Goal: Information Seeking & Learning: Learn about a topic

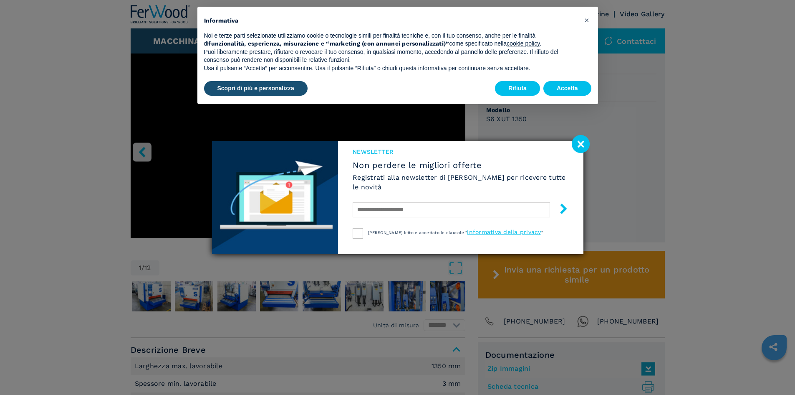
scroll to position [251, 0]
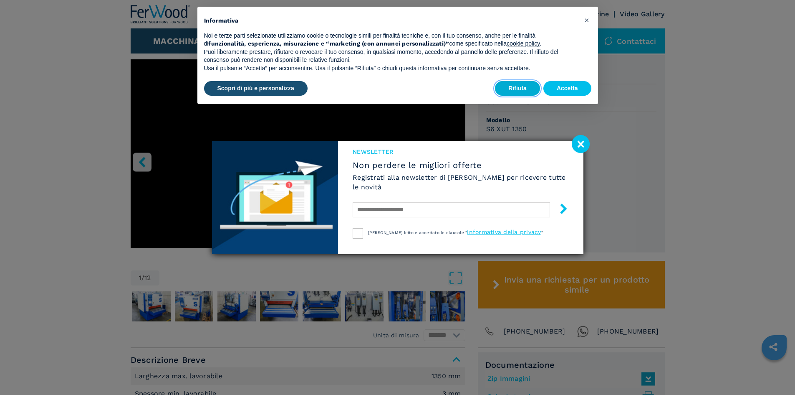
click at [514, 85] on button "Rifiuta" at bounding box center [517, 88] width 45 height 15
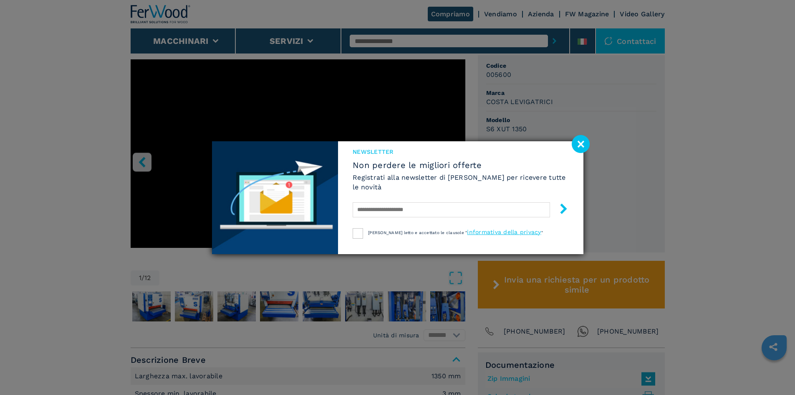
click at [581, 144] on image at bounding box center [581, 144] width 18 height 18
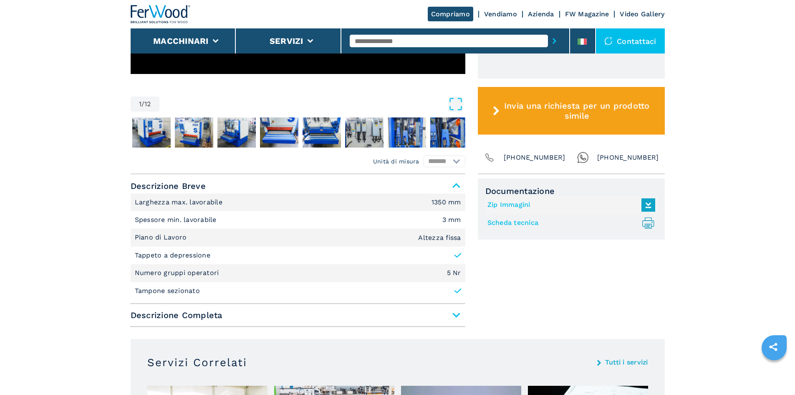
scroll to position [423, 0]
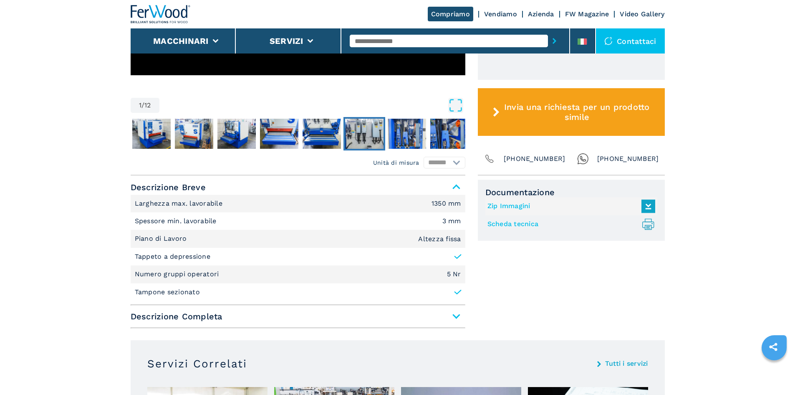
click at [359, 135] on img "Go to Slide 7" at bounding box center [364, 134] width 38 height 30
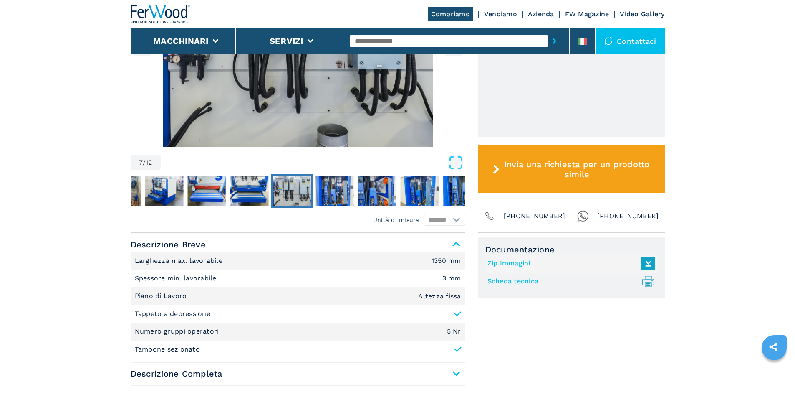
scroll to position [256, 0]
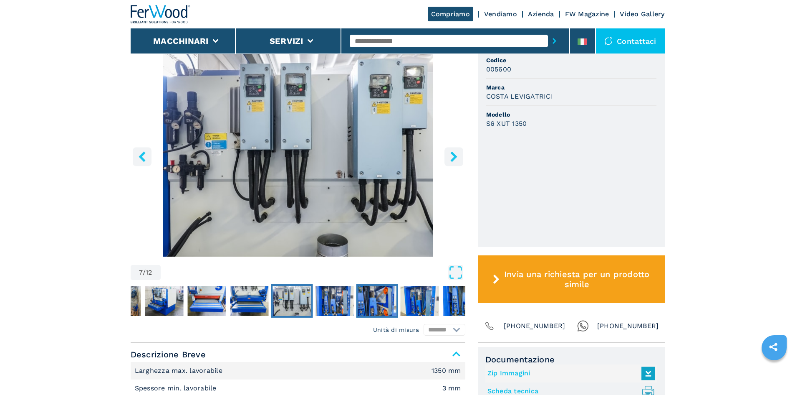
click at [371, 297] on img "Go to Slide 9" at bounding box center [377, 301] width 38 height 30
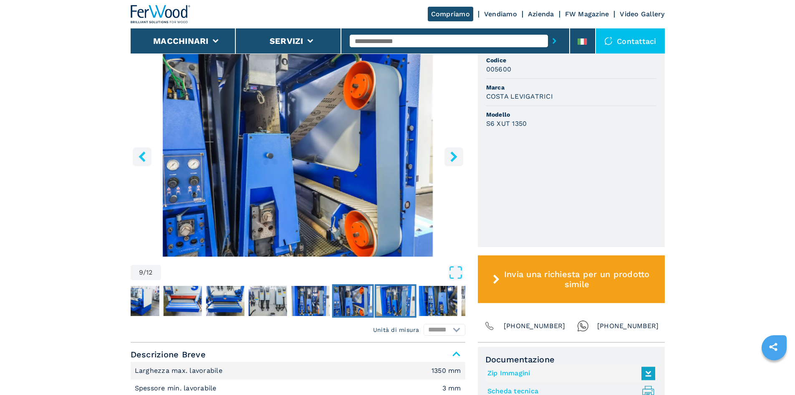
click at [395, 301] on img "Go to Slide 10" at bounding box center [395, 301] width 38 height 30
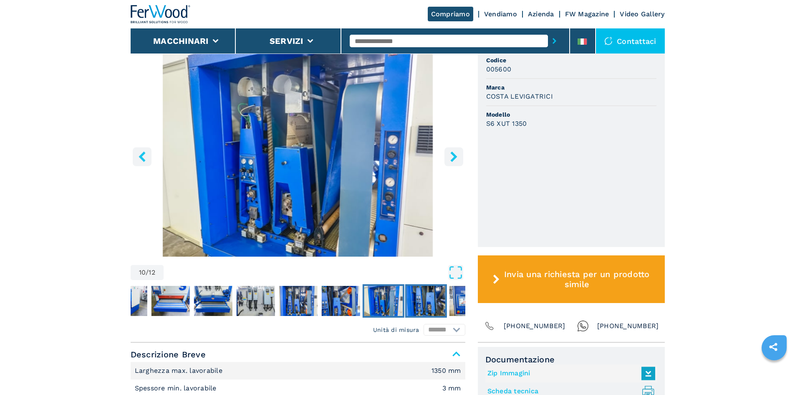
click at [421, 300] on img "Go to Slide 11" at bounding box center [426, 301] width 38 height 30
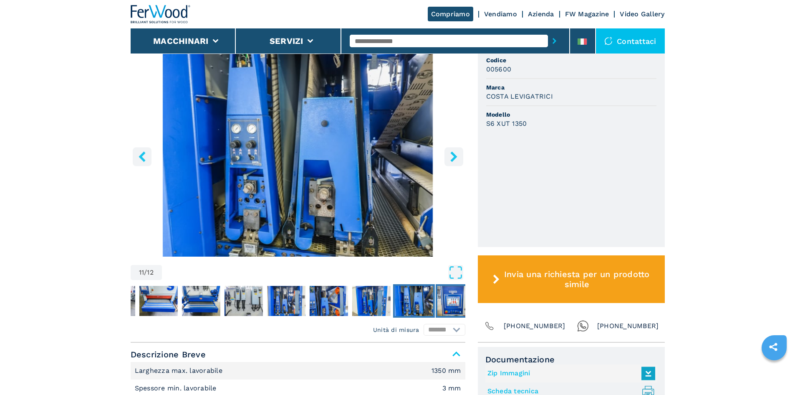
click at [446, 302] on img "Go to Slide 12" at bounding box center [456, 301] width 38 height 30
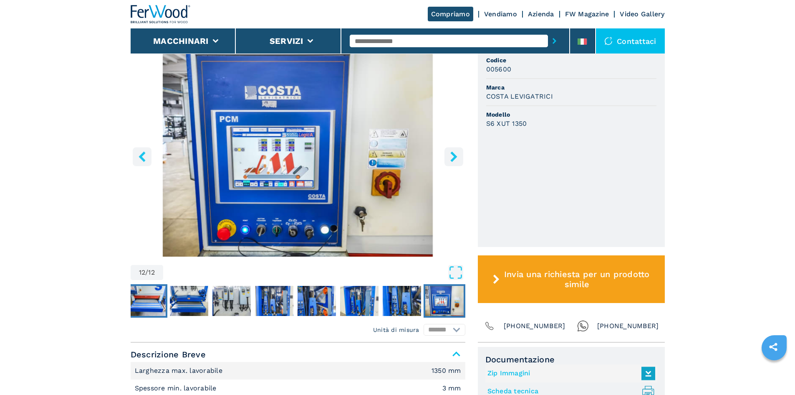
click at [150, 293] on img "Go to Slide 5" at bounding box center [146, 301] width 38 height 30
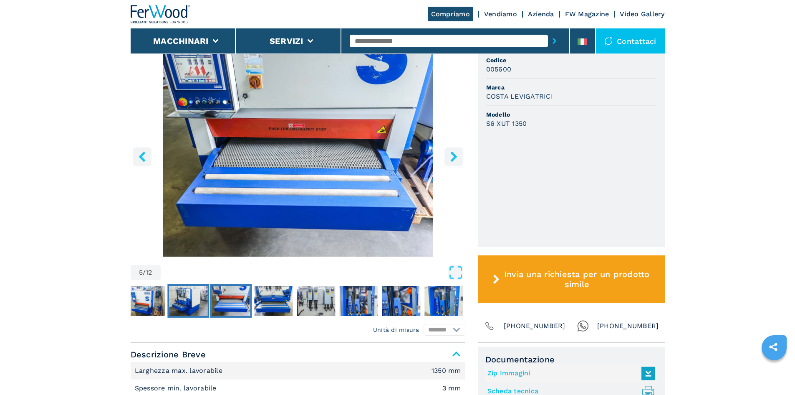
click at [186, 300] on img "Go to Slide 4" at bounding box center [188, 301] width 38 height 30
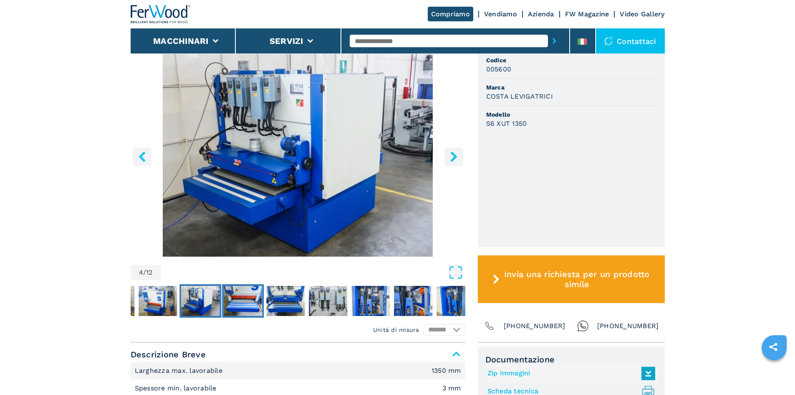
click at [236, 304] on img "Go to Slide 5" at bounding box center [243, 301] width 38 height 30
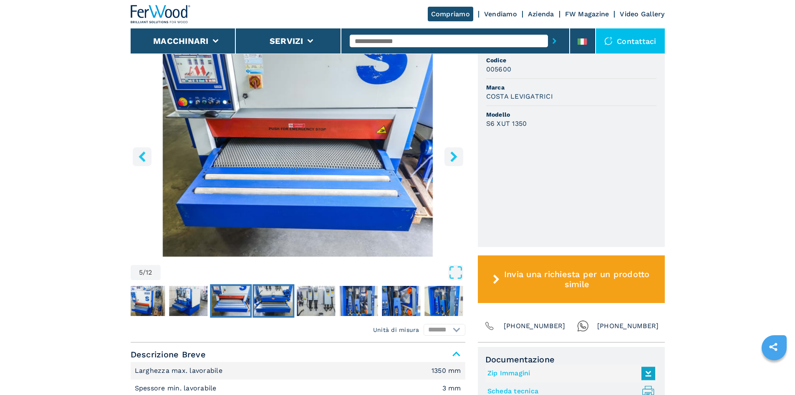
click at [270, 297] on img "Go to Slide 6" at bounding box center [273, 301] width 38 height 30
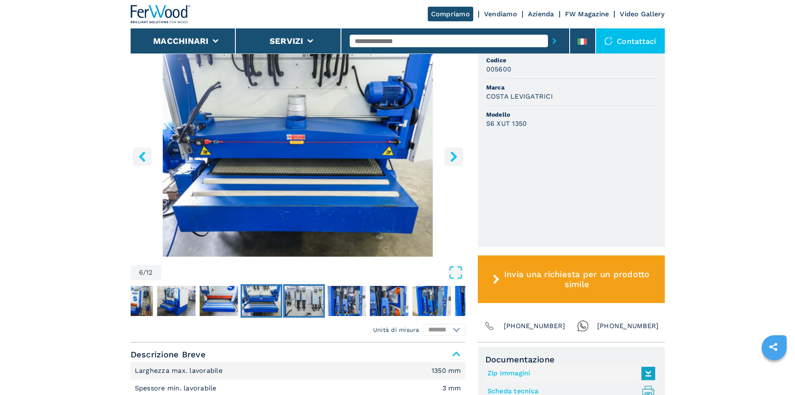
click at [310, 298] on img "Go to Slide 7" at bounding box center [304, 301] width 38 height 30
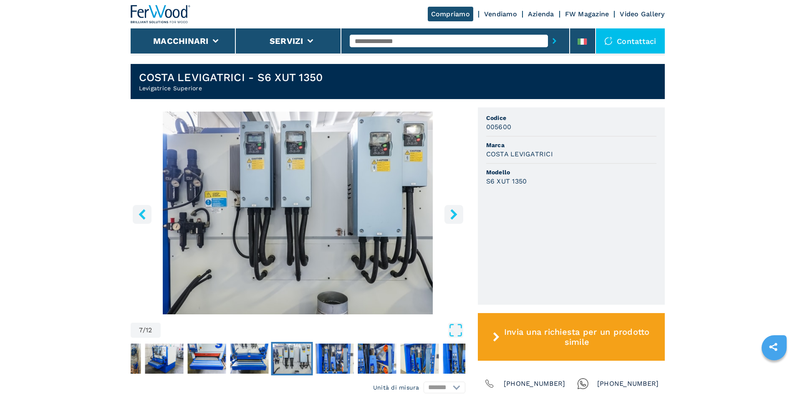
scroll to position [292, 0]
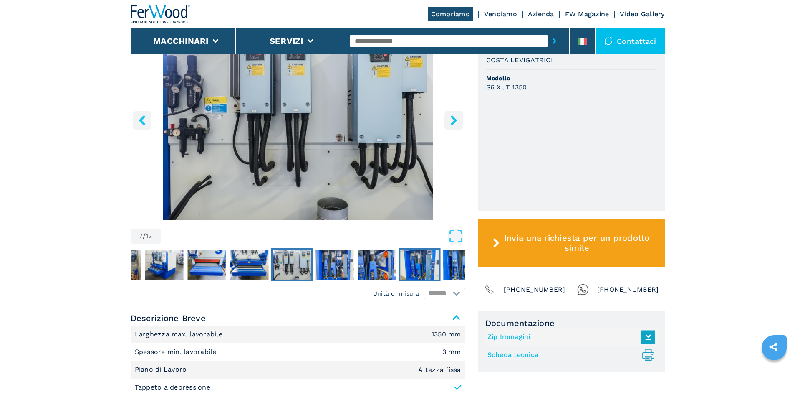
click at [415, 267] on img "Go to Slide 10" at bounding box center [419, 264] width 38 height 30
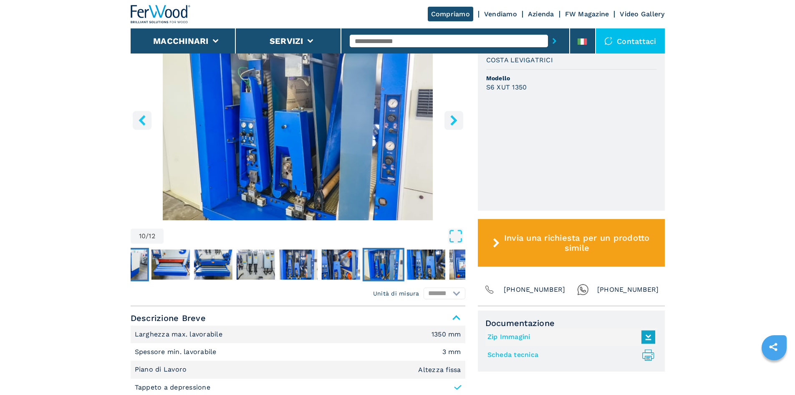
click at [135, 268] on img "Go to Slide 4" at bounding box center [128, 264] width 38 height 30
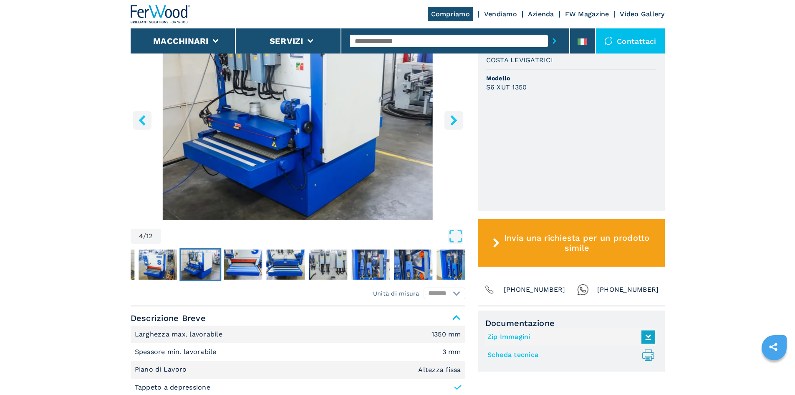
click at [195, 266] on img "Go to Slide 4" at bounding box center [200, 264] width 38 height 30
click at [197, 270] on img "Go to Slide 4" at bounding box center [200, 264] width 38 height 30
click at [254, 270] on img "Go to Slide 5" at bounding box center [243, 264] width 38 height 30
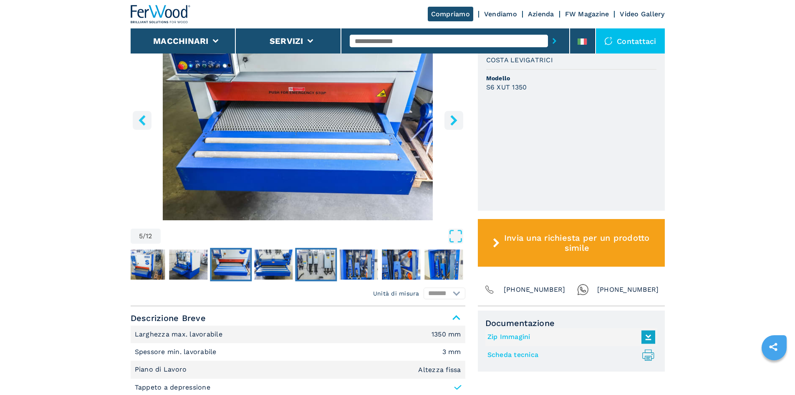
click at [317, 260] on img "Go to Slide 7" at bounding box center [316, 264] width 38 height 30
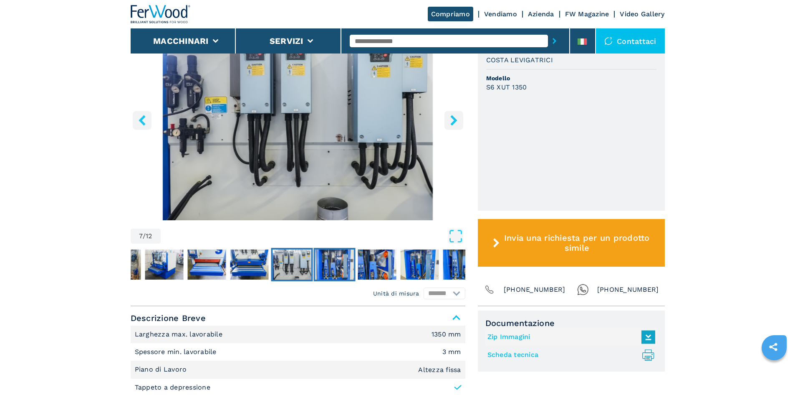
click at [337, 260] on img "Go to Slide 8" at bounding box center [334, 264] width 38 height 30
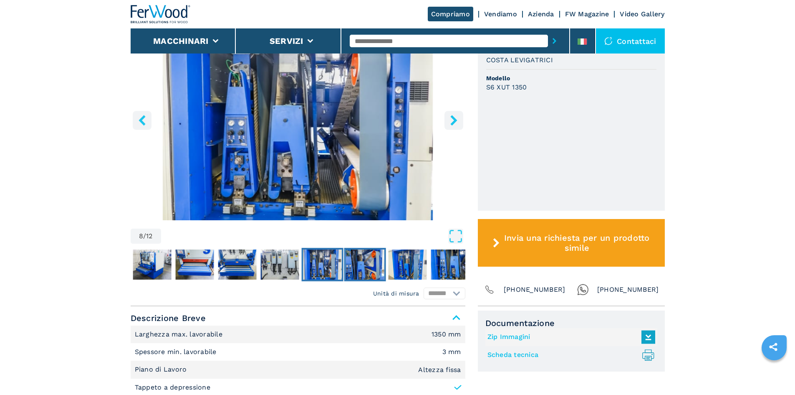
click at [361, 262] on img "Go to Slide 9" at bounding box center [365, 264] width 38 height 30
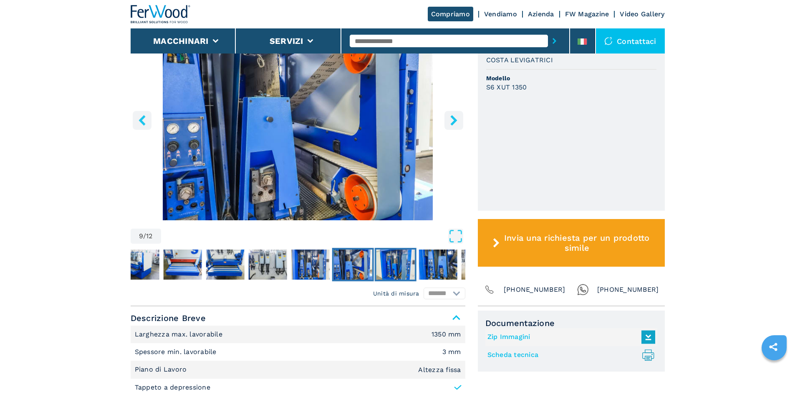
click at [399, 266] on img "Go to Slide 10" at bounding box center [395, 264] width 38 height 30
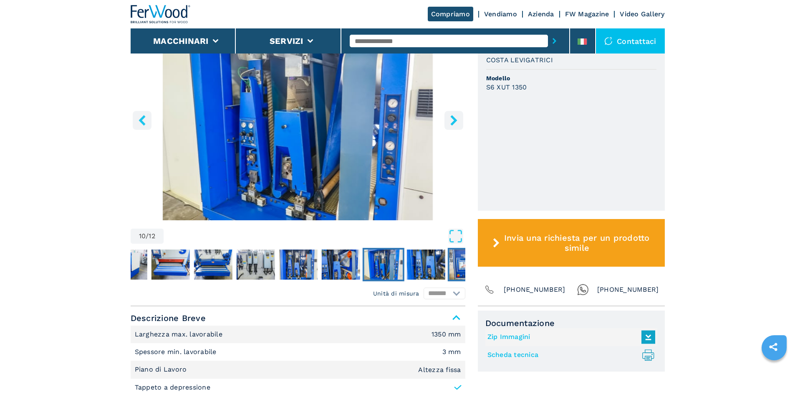
click at [461, 265] on img "Go to Slide 12" at bounding box center [468, 264] width 38 height 30
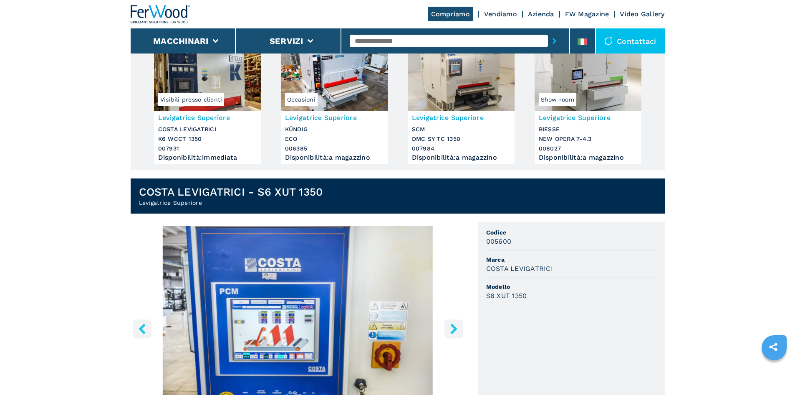
scroll to position [0, 0]
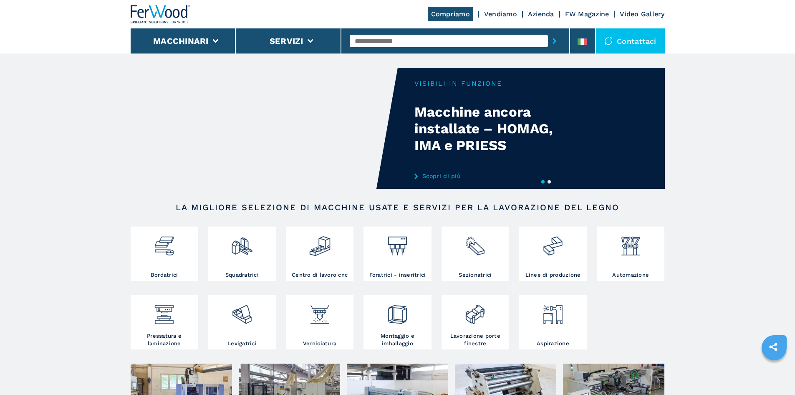
click at [395, 40] on input "text" at bounding box center [449, 41] width 198 height 13
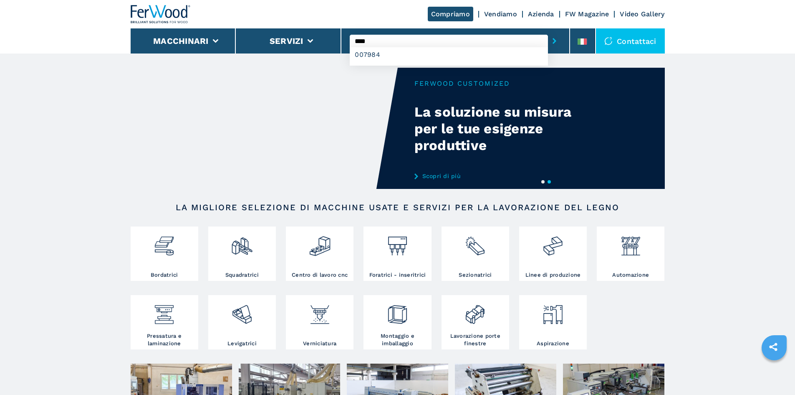
type input "****"
click at [548, 31] on button "submit-button" at bounding box center [554, 40] width 13 height 19
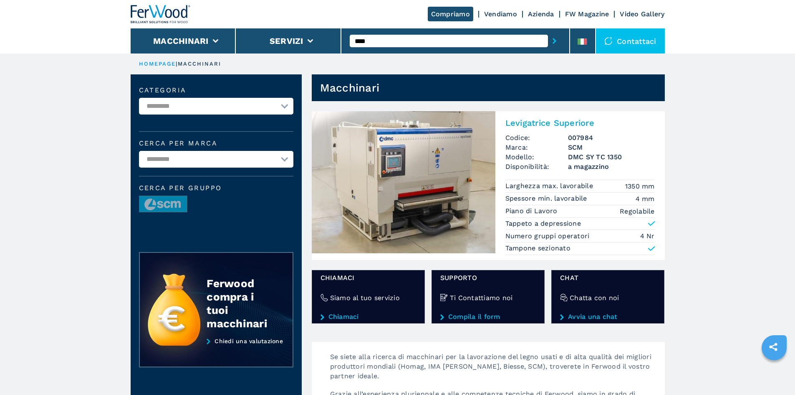
click at [439, 176] on img at bounding box center [404, 182] width 184 height 142
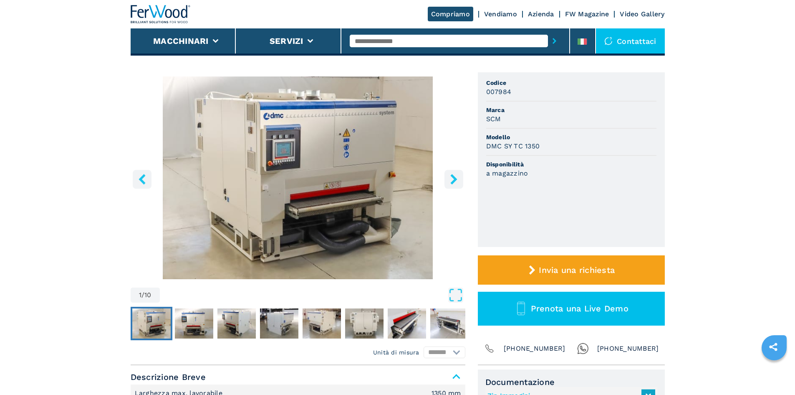
scroll to position [125, 0]
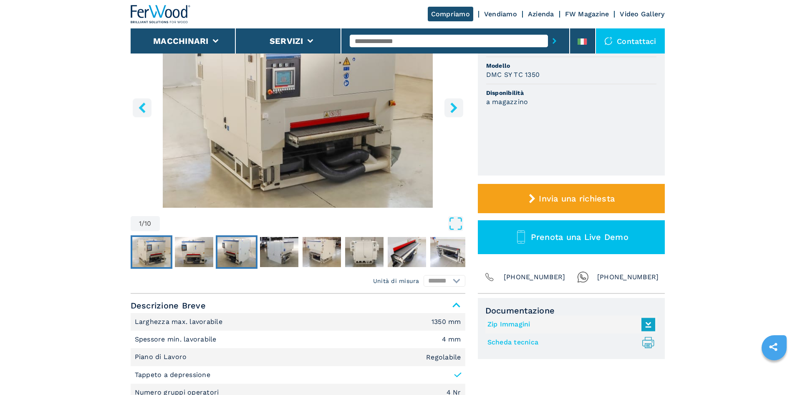
click at [233, 247] on img "Go to Slide 3" at bounding box center [237, 252] width 38 height 30
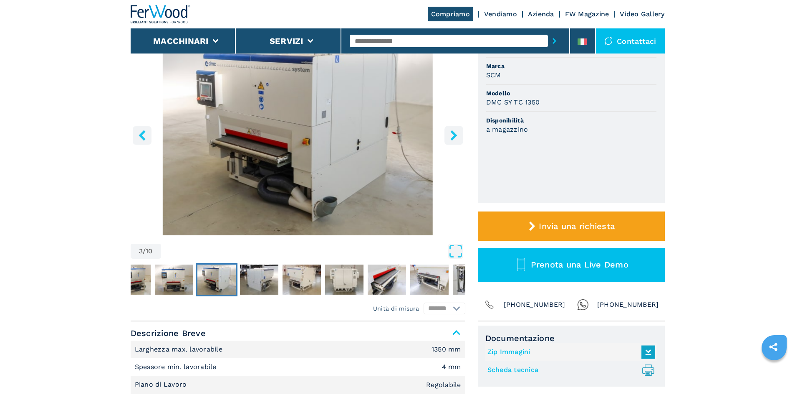
scroll to position [42, 0]
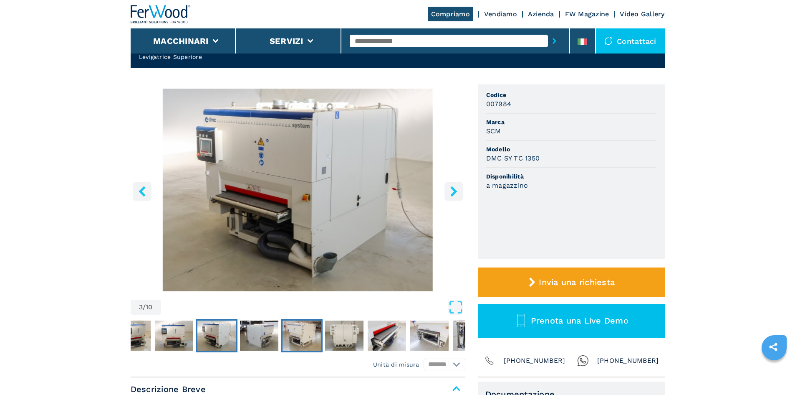
click at [305, 334] on img "Go to Slide 5" at bounding box center [302, 335] width 38 height 30
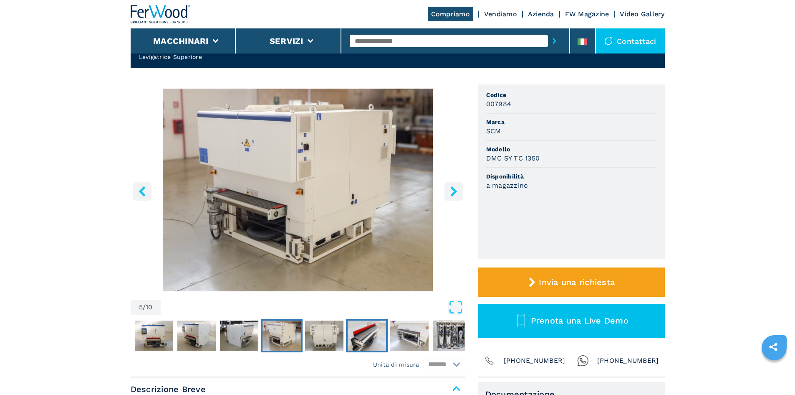
click at [361, 338] on img "Go to Slide 7" at bounding box center [367, 335] width 38 height 30
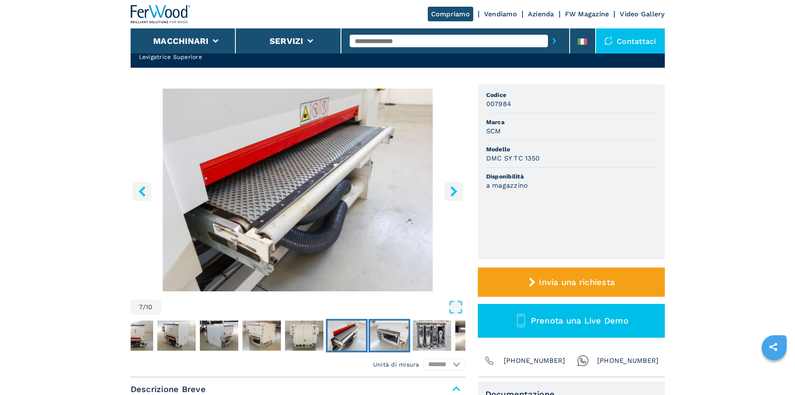
click at [393, 340] on img "Go to Slide 8" at bounding box center [389, 335] width 38 height 30
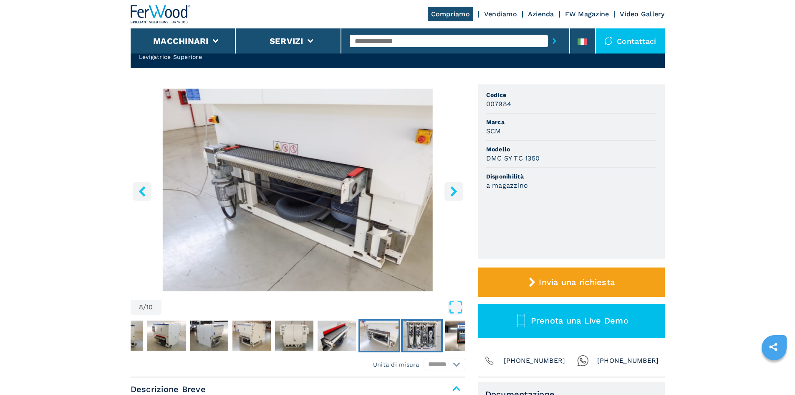
click at [434, 340] on img "Go to Slide 9" at bounding box center [422, 335] width 38 height 30
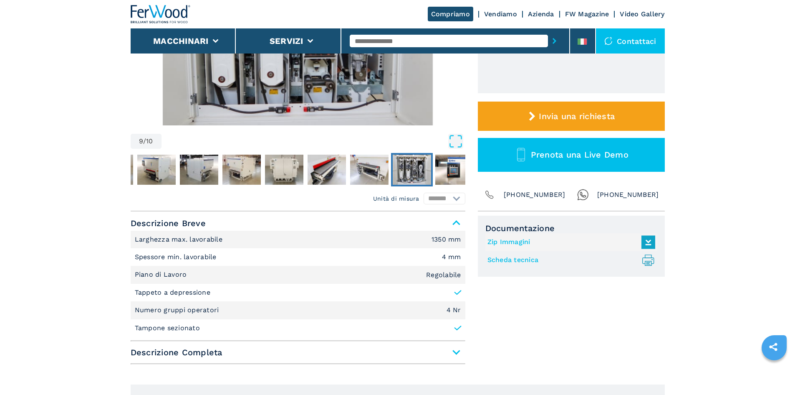
scroll to position [209, 0]
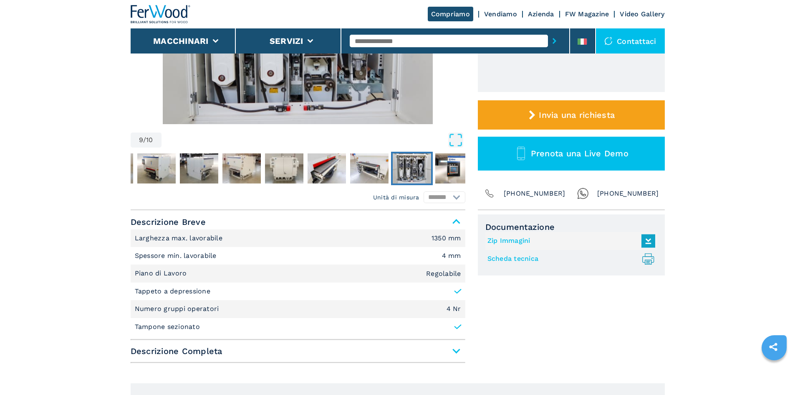
click at [459, 328] on icon at bounding box center [458, 326] width 8 height 8
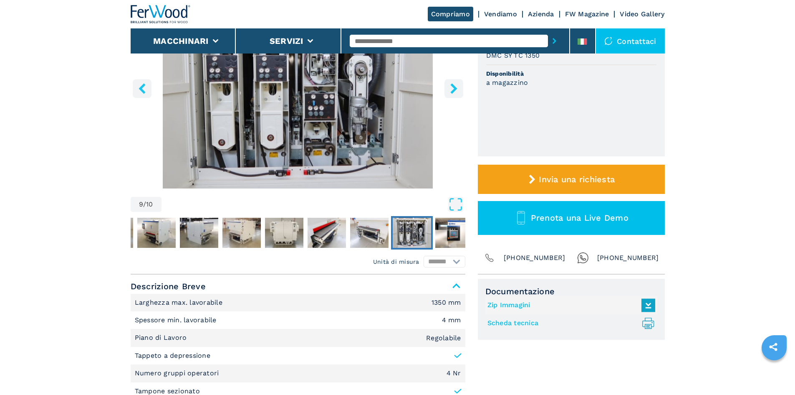
scroll to position [42, 0]
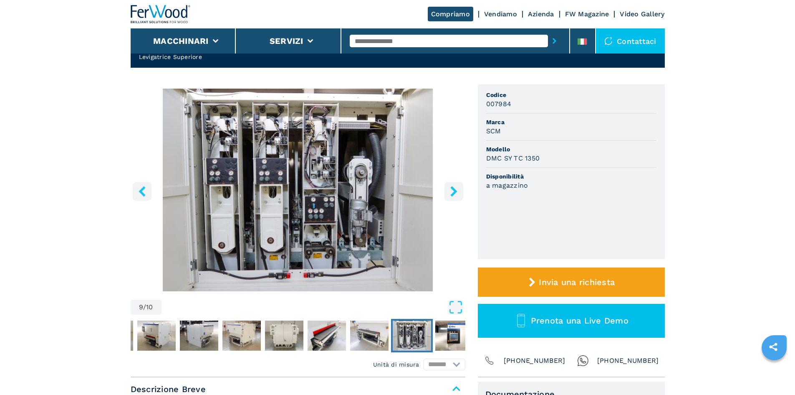
click at [358, 198] on img "Go to Slide 9" at bounding box center [298, 190] width 335 height 203
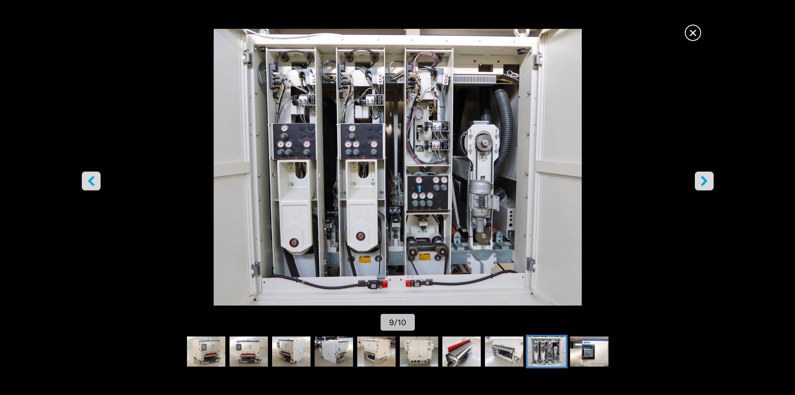
scroll to position [167, 0]
click at [706, 179] on icon "right-button" at bounding box center [704, 180] width 10 height 10
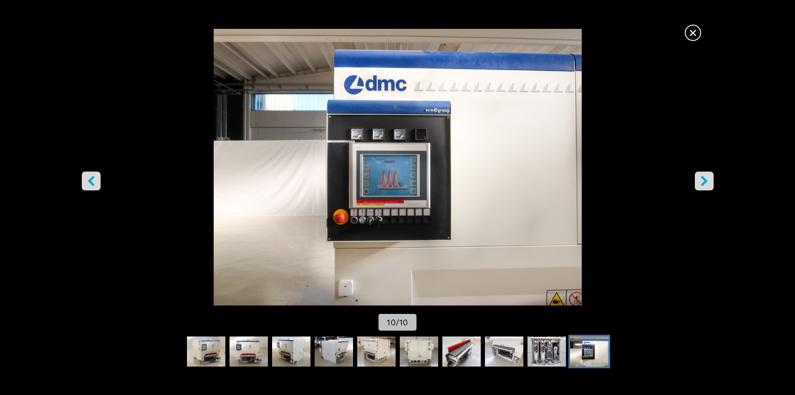
scroll to position [251, 0]
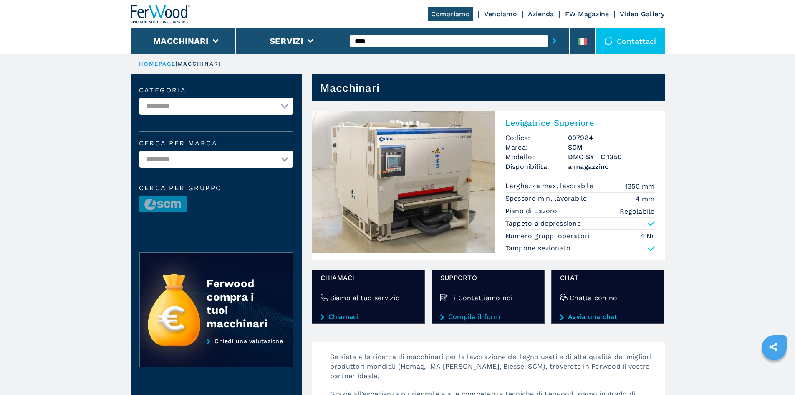
click at [424, 205] on img at bounding box center [404, 182] width 184 height 142
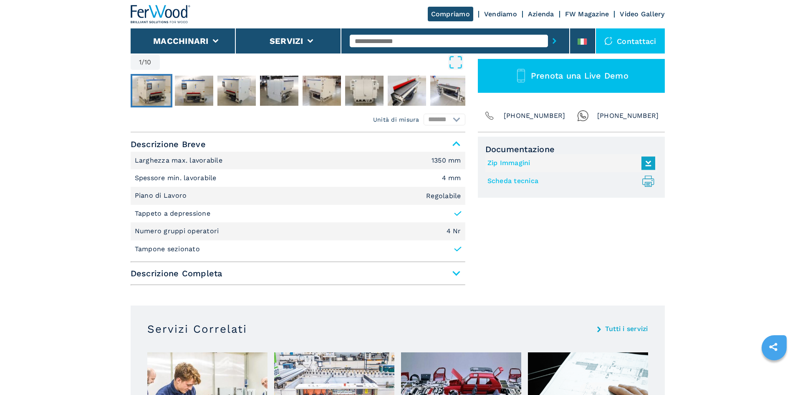
scroll to position [334, 0]
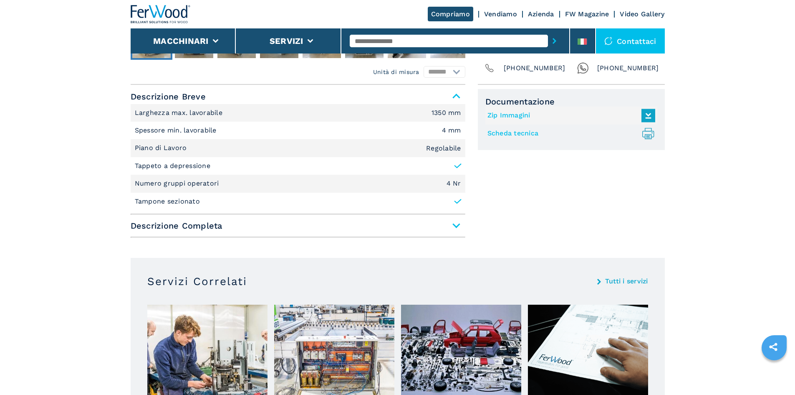
click at [220, 187] on p "Numero gruppi operatori" at bounding box center [178, 183] width 86 height 9
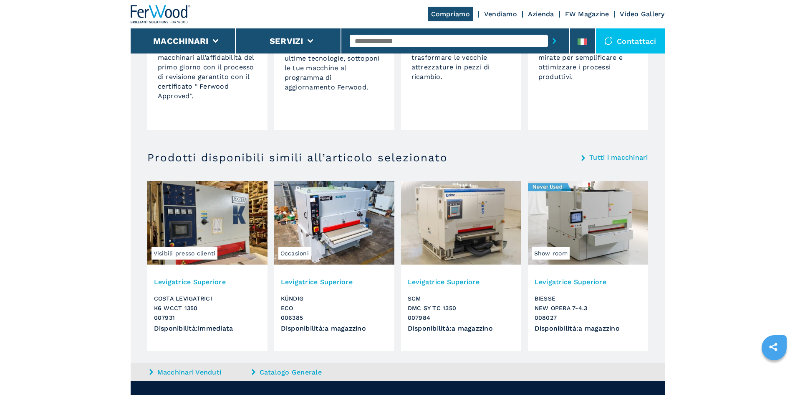
scroll to position [835, 0]
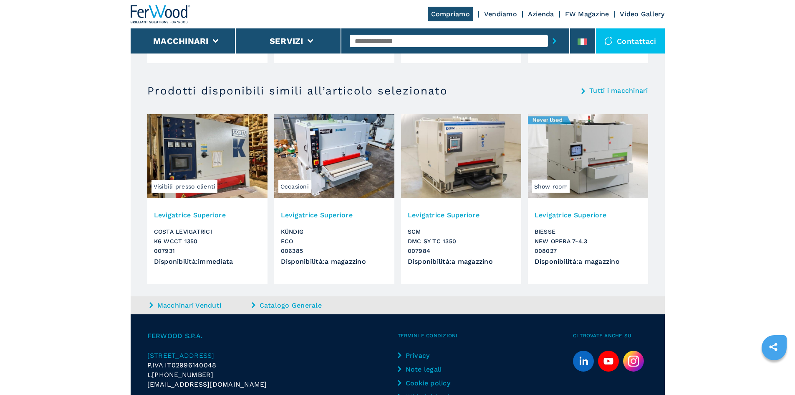
click at [332, 165] on img at bounding box center [334, 156] width 120 height 84
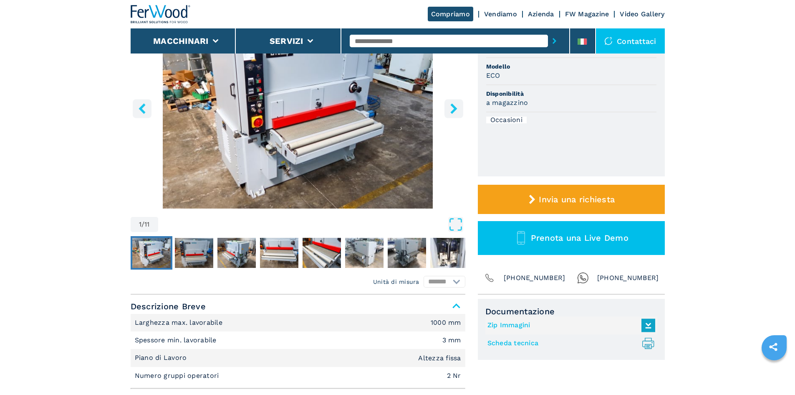
scroll to position [125, 0]
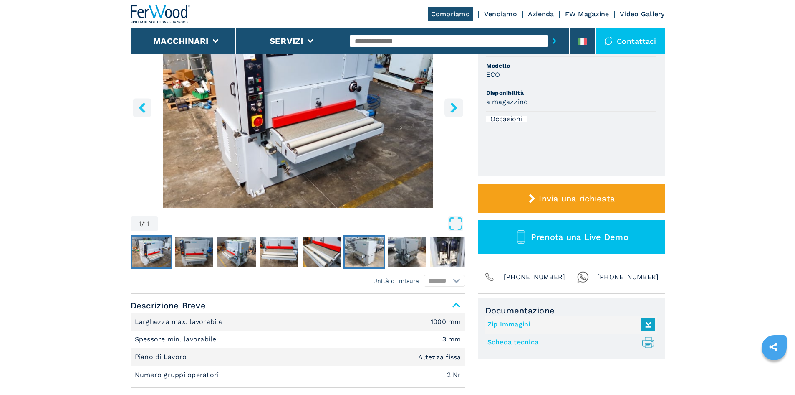
click at [364, 242] on img "Go to Slide 6" at bounding box center [364, 252] width 38 height 30
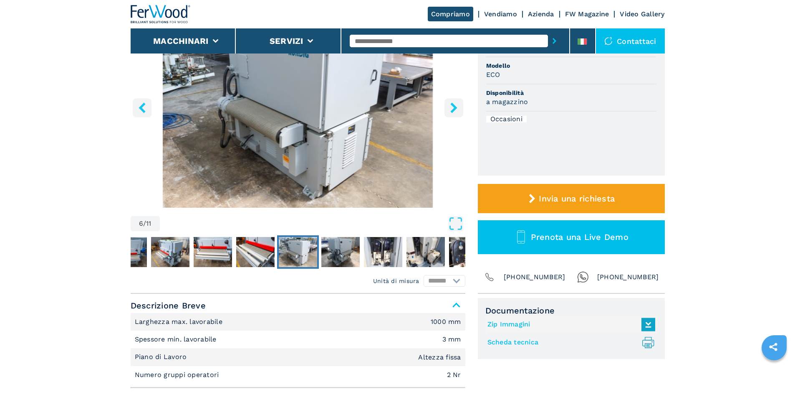
scroll to position [42, 0]
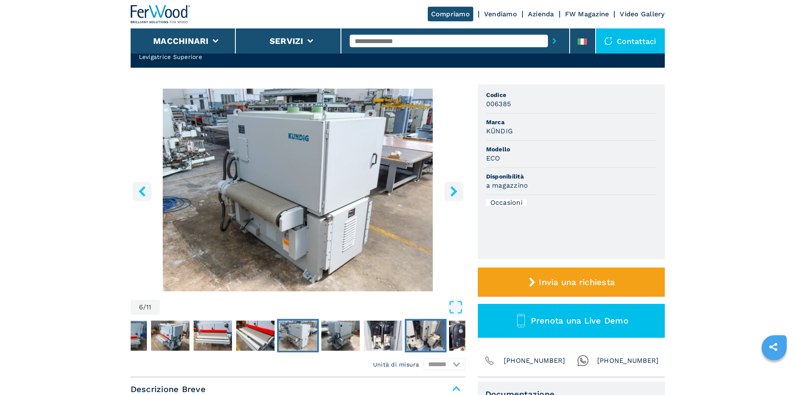
click at [421, 334] on img "Go to Slide 9" at bounding box center [426, 335] width 38 height 30
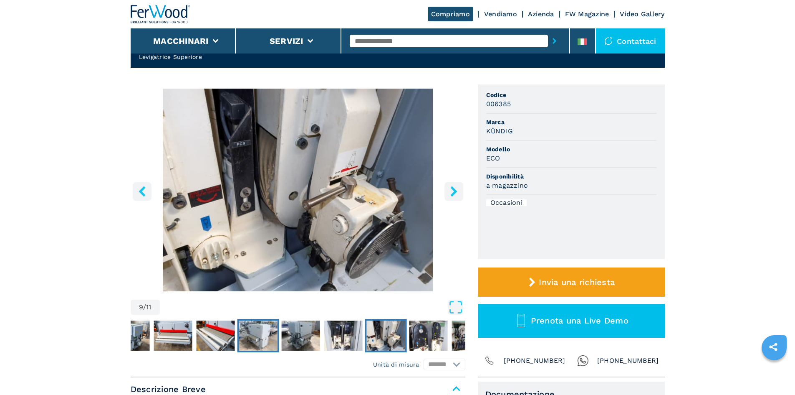
click at [266, 334] on img "Go to Slide 6" at bounding box center [258, 335] width 38 height 30
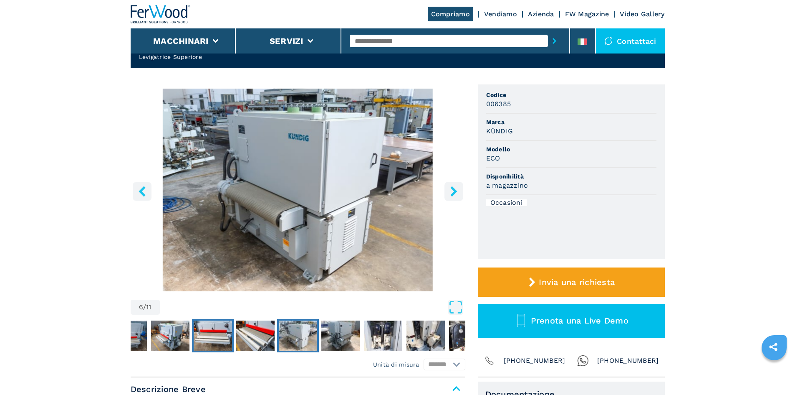
click at [220, 336] on img "Go to Slide 4" at bounding box center [213, 335] width 38 height 30
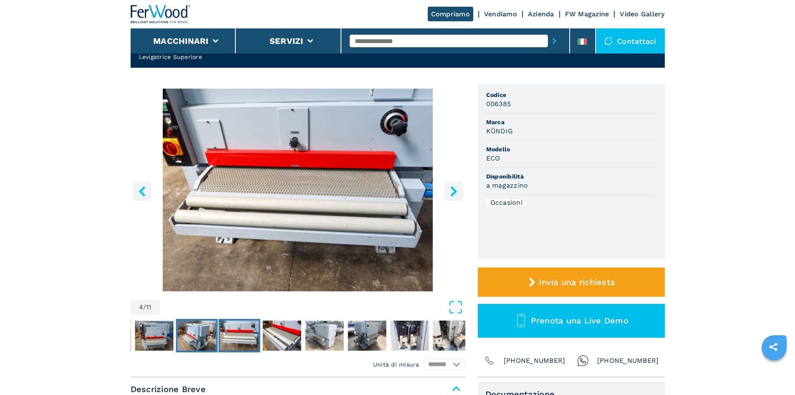
click at [188, 337] on img "Go to Slide 3" at bounding box center [196, 335] width 38 height 30
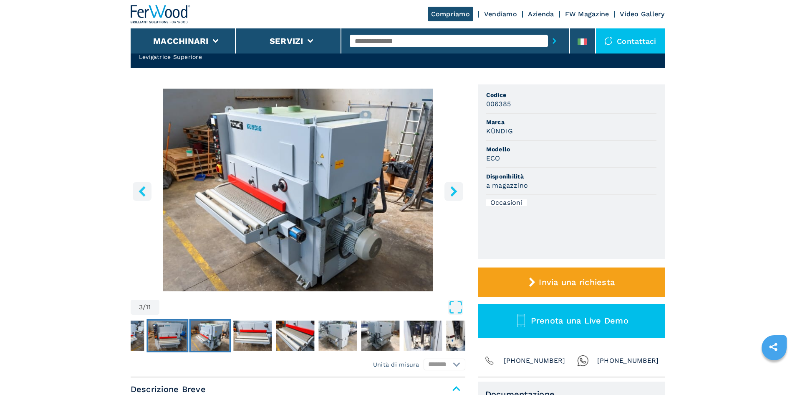
click at [167, 336] on img "Go to Slide 2" at bounding box center [167, 335] width 38 height 30
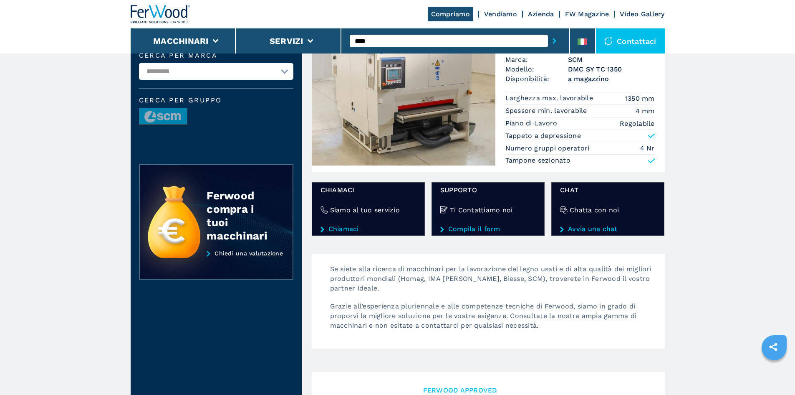
scroll to position [42, 0]
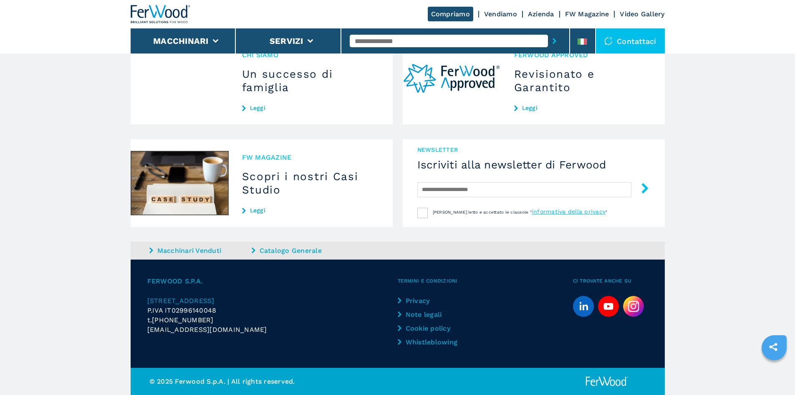
scroll to position [770, 0]
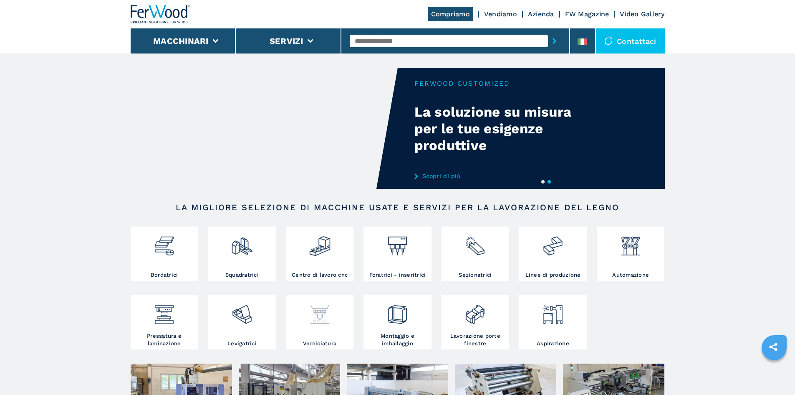
scroll to position [84, 0]
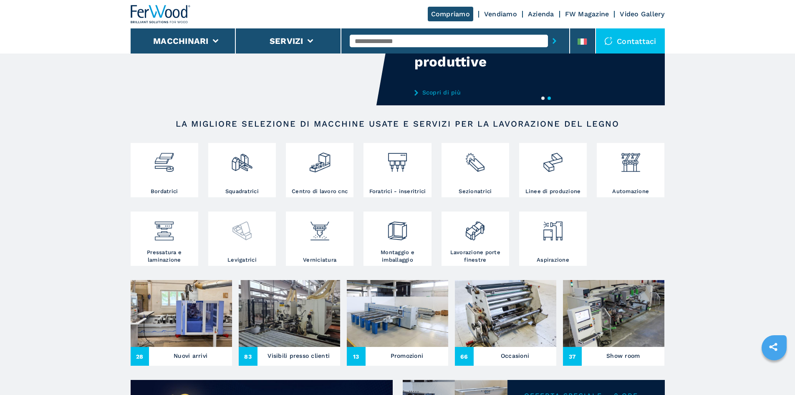
click at [243, 242] on img at bounding box center [242, 227] width 22 height 28
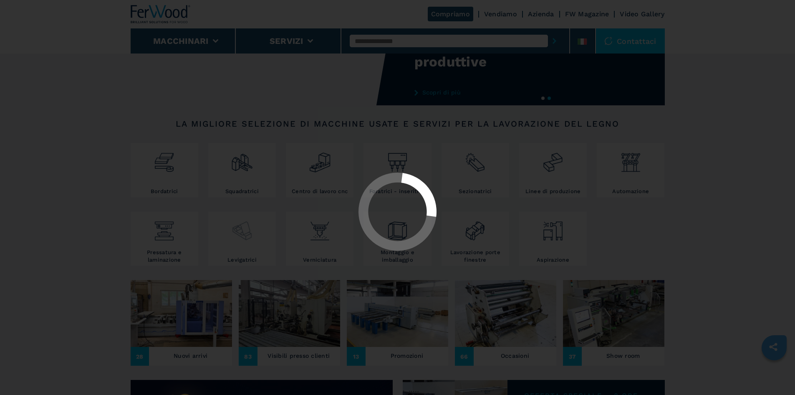
select select "**********"
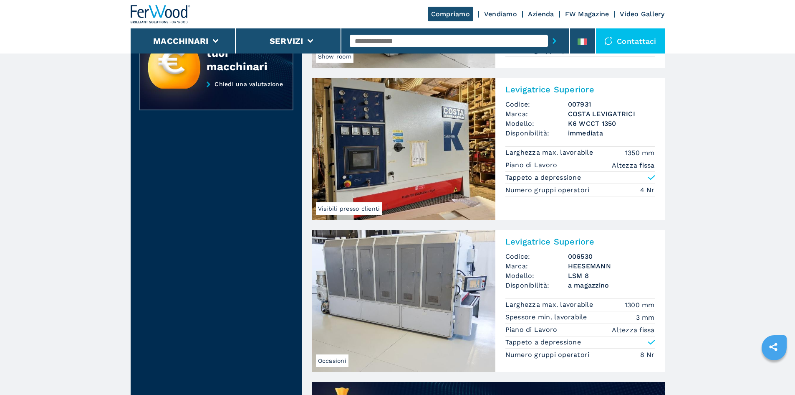
scroll to position [418, 0]
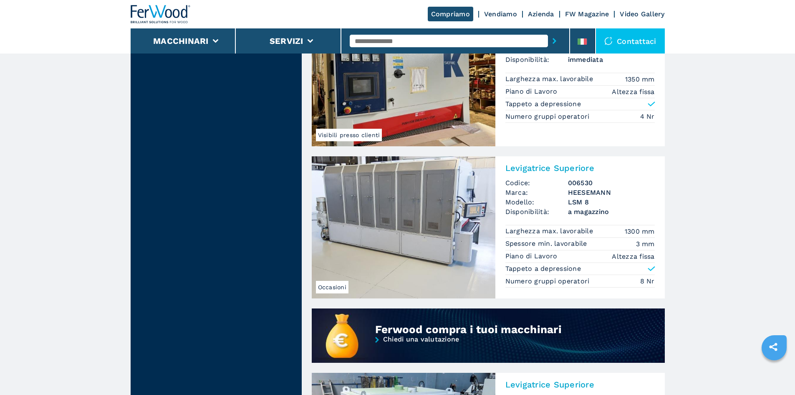
click at [439, 213] on img at bounding box center [404, 227] width 184 height 142
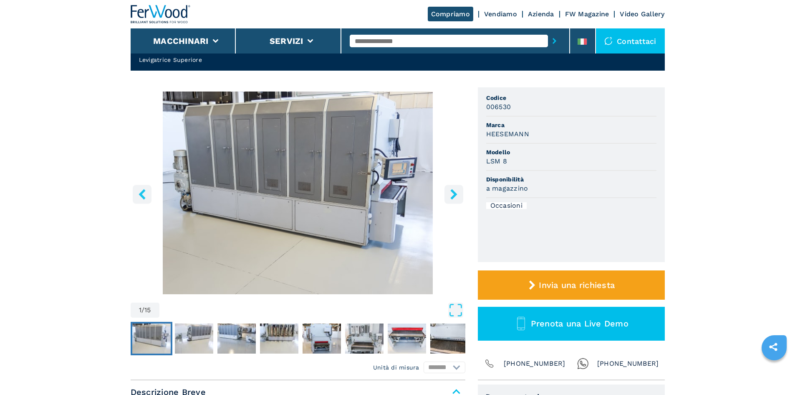
scroll to position [167, 0]
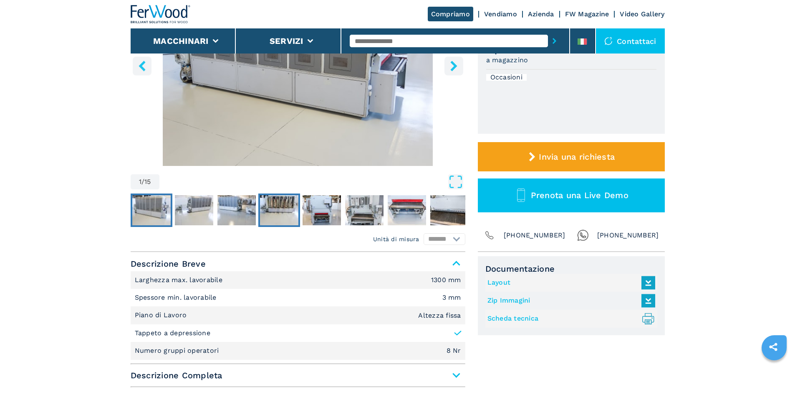
click at [277, 210] on img "Go to Slide 4" at bounding box center [279, 210] width 38 height 30
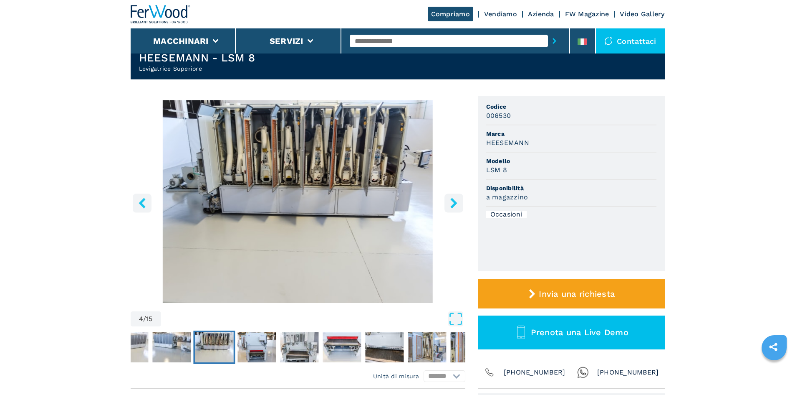
scroll to position [0, 0]
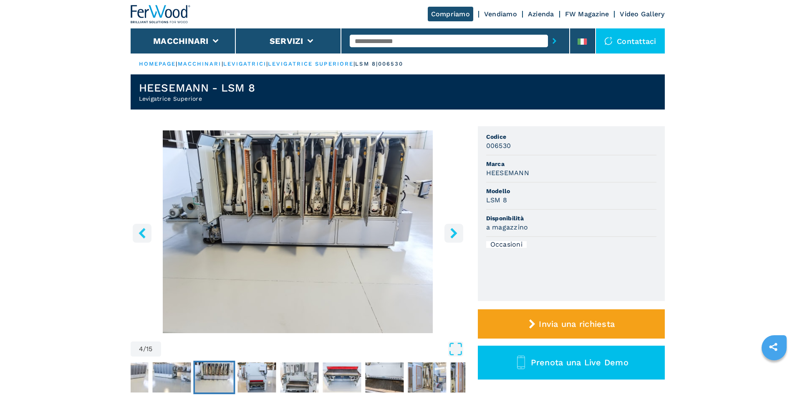
click at [452, 233] on icon "right-button" at bounding box center [454, 233] width 10 height 10
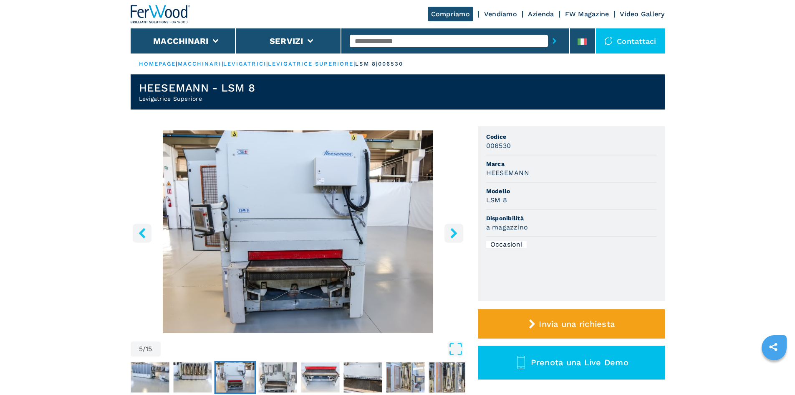
click at [444, 236] on img "Go to Slide 5" at bounding box center [298, 231] width 335 height 203
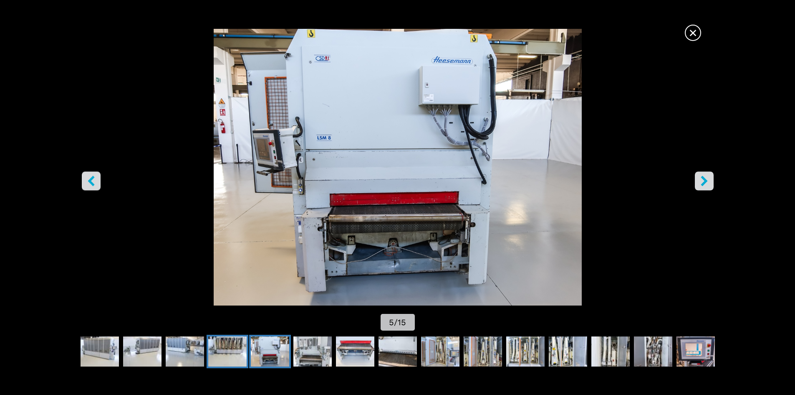
click at [223, 347] on img "Go to Slide 4" at bounding box center [227, 351] width 38 height 30
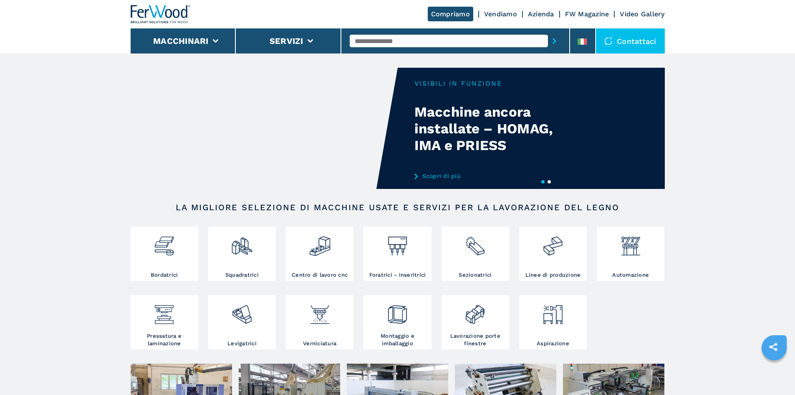
click at [393, 43] on input "text" at bounding box center [449, 41] width 198 height 13
type input "**"
click at [548, 31] on button "submit-button" at bounding box center [554, 40] width 13 height 19
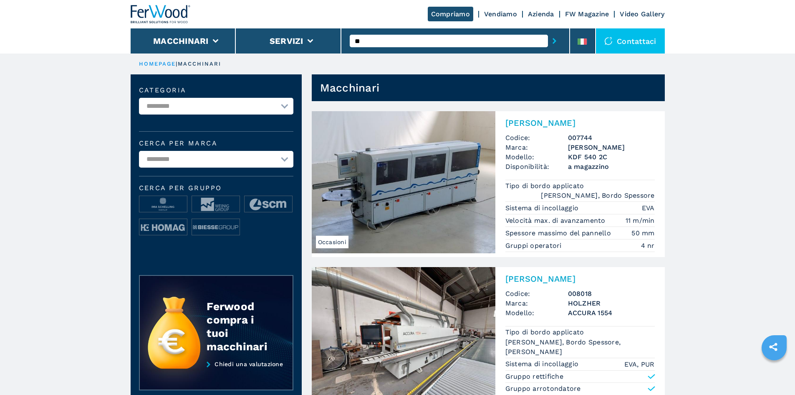
click at [353, 41] on input "**" at bounding box center [449, 41] width 198 height 13
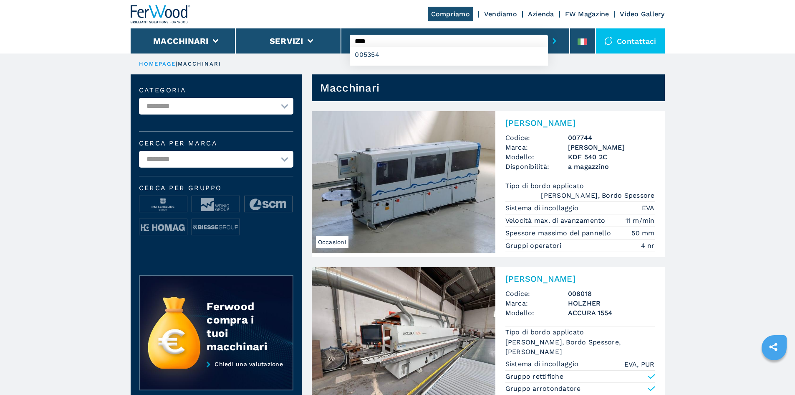
type input "****"
click at [548, 31] on button "submit-button" at bounding box center [554, 40] width 13 height 19
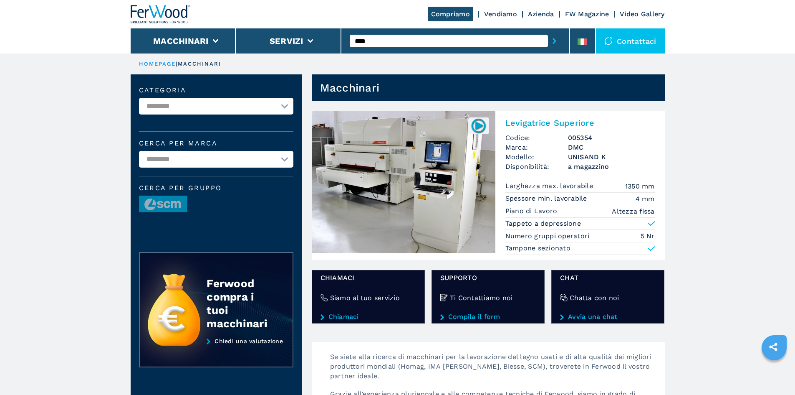
click at [427, 180] on img at bounding box center [404, 182] width 184 height 142
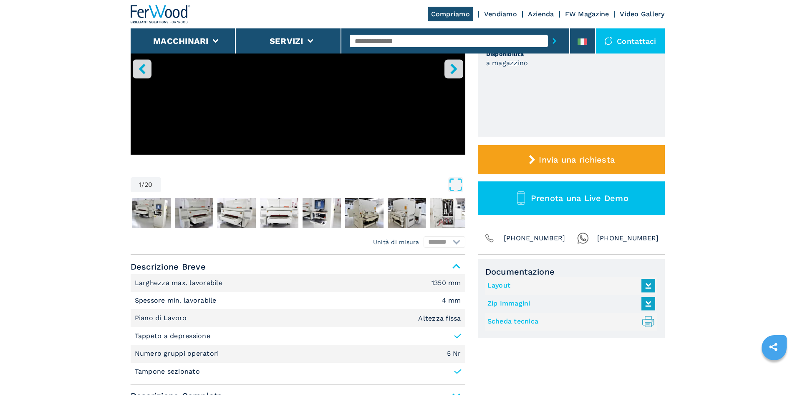
scroll to position [167, 0]
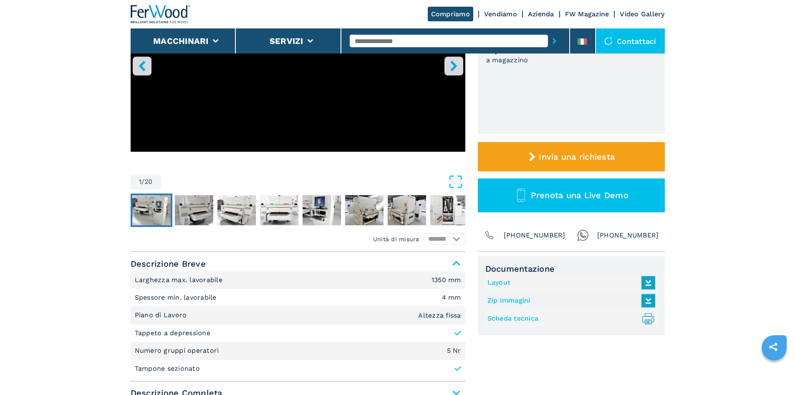
click at [154, 215] on img "Go to Slide 2" at bounding box center [151, 210] width 38 height 30
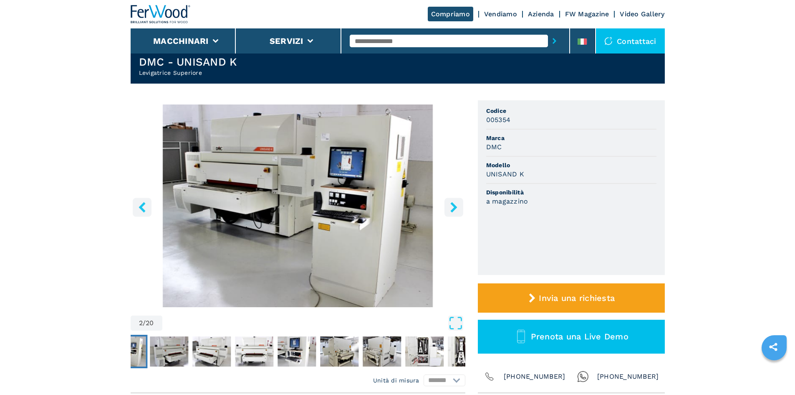
scroll to position [0, 0]
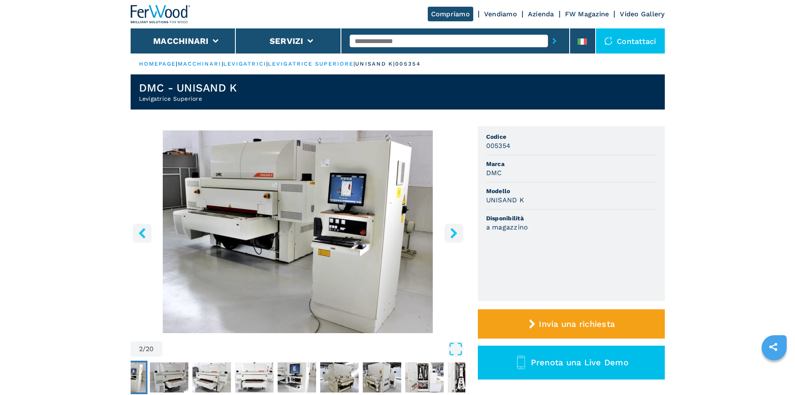
click at [456, 236] on icon "right-button" at bounding box center [454, 233] width 10 height 10
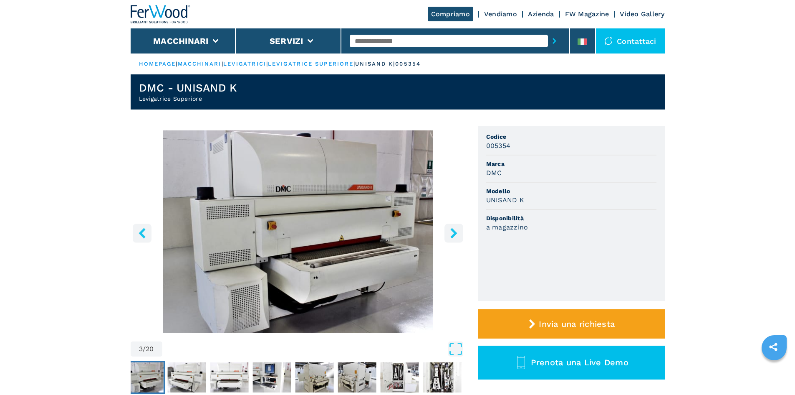
click at [456, 236] on icon "right-button" at bounding box center [454, 233] width 10 height 10
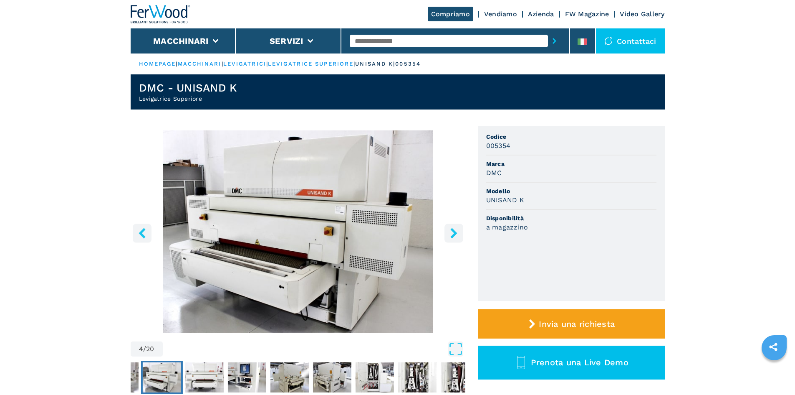
click at [456, 236] on icon "right-button" at bounding box center [454, 233] width 10 height 10
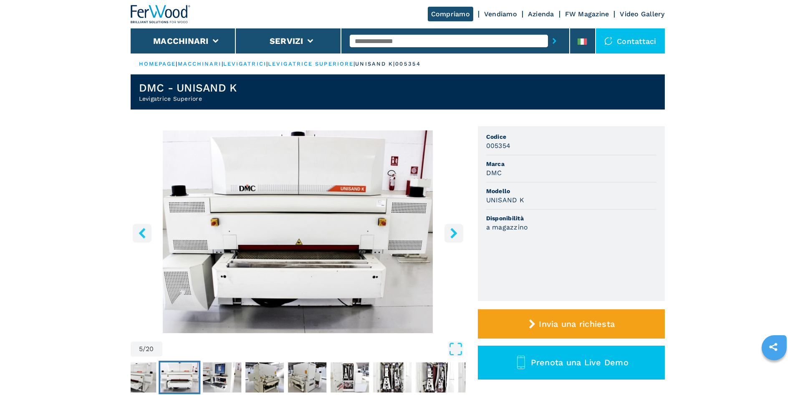
click at [456, 236] on icon "right-button" at bounding box center [454, 233] width 10 height 10
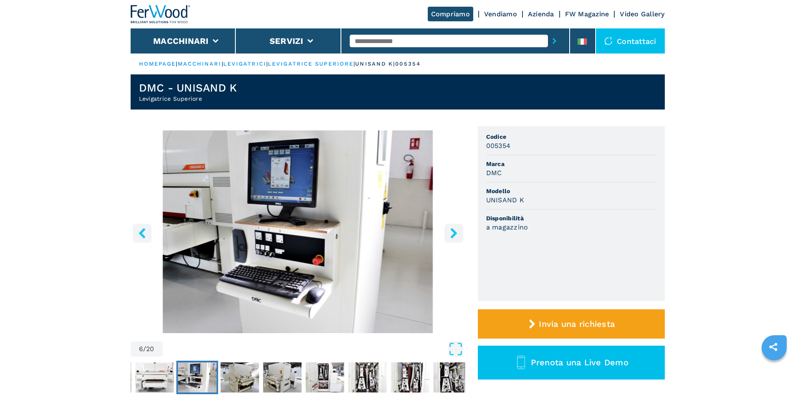
click at [456, 236] on icon "right-button" at bounding box center [454, 233] width 10 height 10
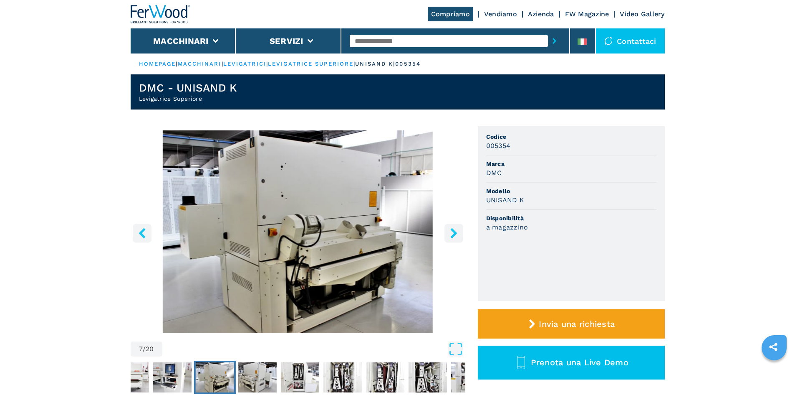
click at [455, 236] on icon "right-button" at bounding box center [454, 233] width 10 height 10
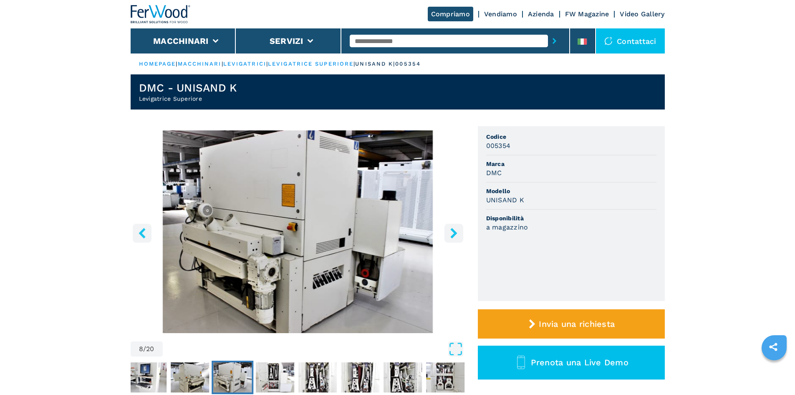
click at [455, 236] on icon "right-button" at bounding box center [454, 233] width 10 height 10
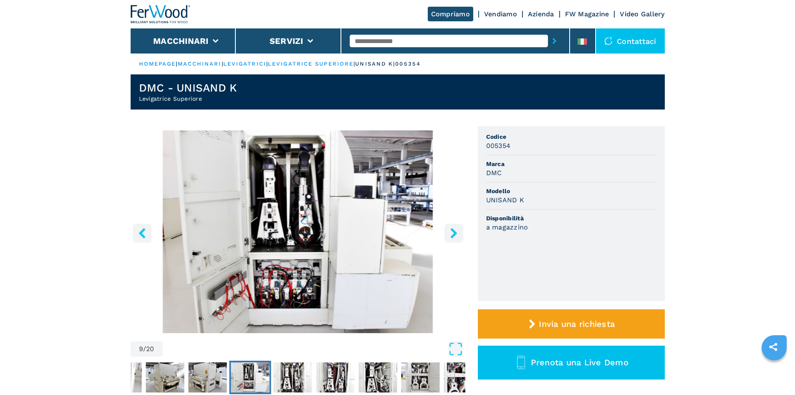
click at [453, 234] on icon "right-button" at bounding box center [454, 233] width 7 height 10
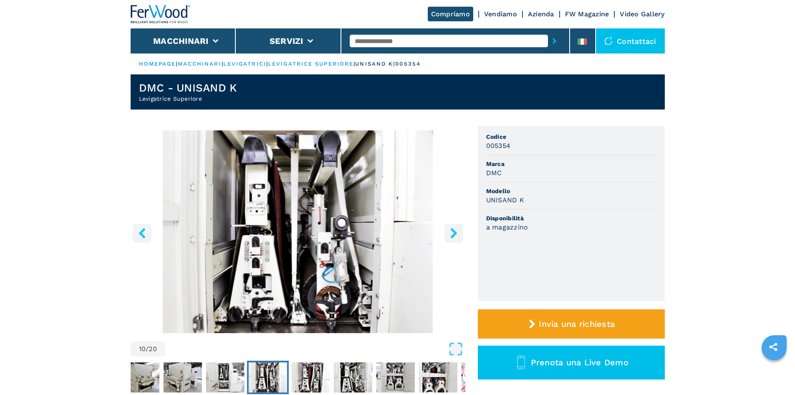
click at [453, 233] on icon "right-button" at bounding box center [454, 233] width 10 height 10
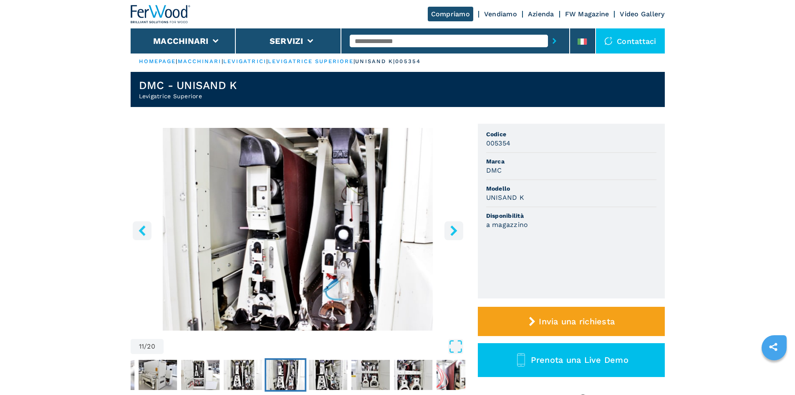
scroll to position [42, 0]
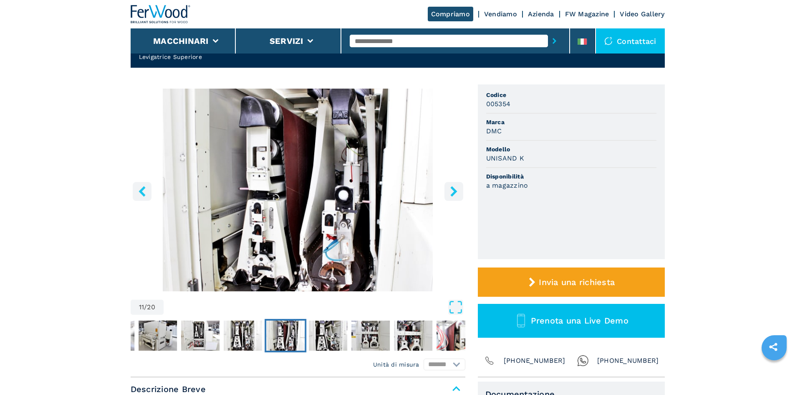
click at [452, 190] on icon "right-button" at bounding box center [454, 191] width 10 height 10
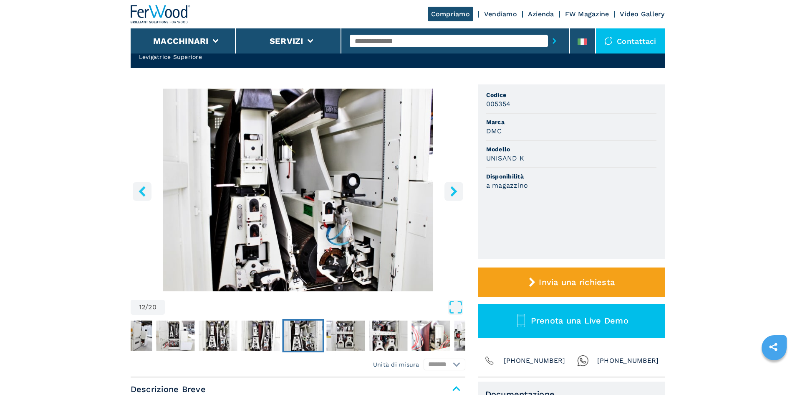
click at [453, 190] on icon "right-button" at bounding box center [454, 191] width 10 height 10
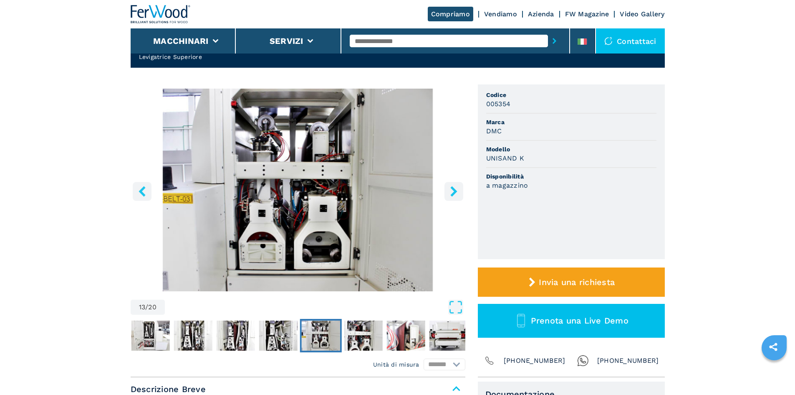
click at [456, 188] on icon "right-button" at bounding box center [454, 191] width 10 height 10
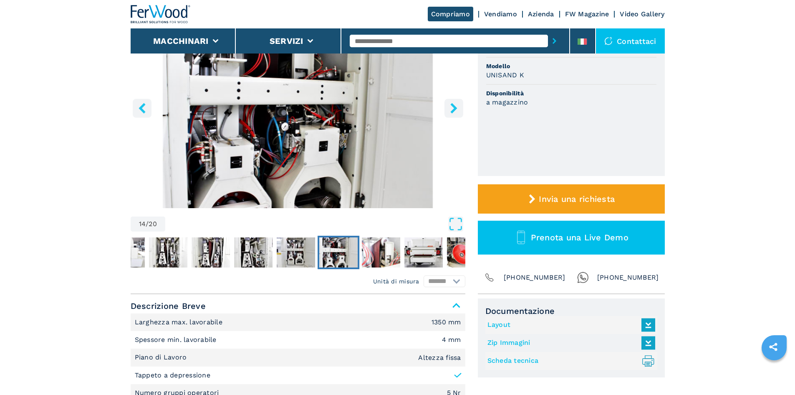
scroll to position [125, 0]
click at [344, 253] on img "Go to Slide 14" at bounding box center [338, 252] width 38 height 30
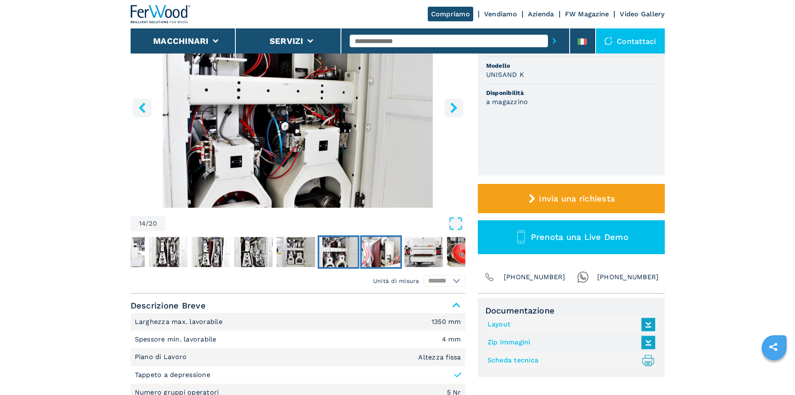
click at [383, 254] on img "Go to Slide 15" at bounding box center [381, 252] width 38 height 30
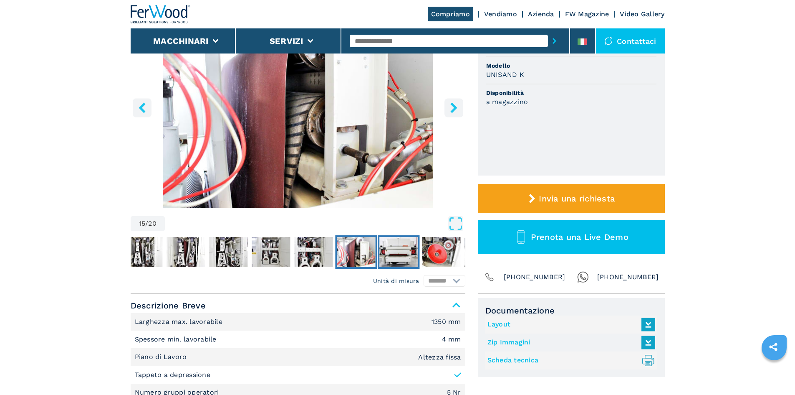
click at [397, 248] on img "Go to Slide 16" at bounding box center [399, 252] width 38 height 30
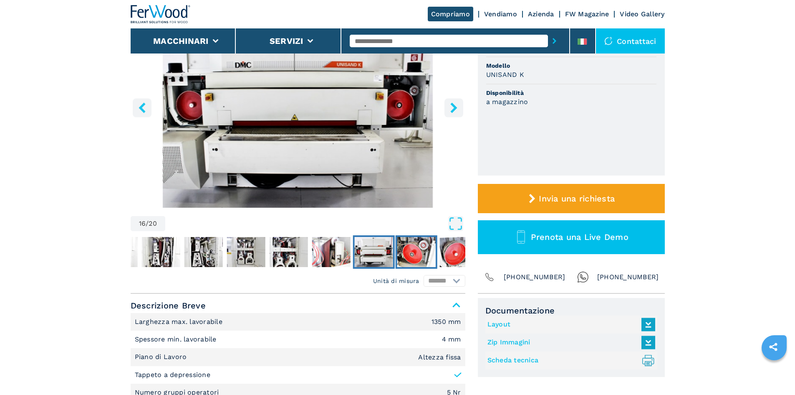
click at [409, 249] on img "Go to Slide 17" at bounding box center [416, 252] width 38 height 30
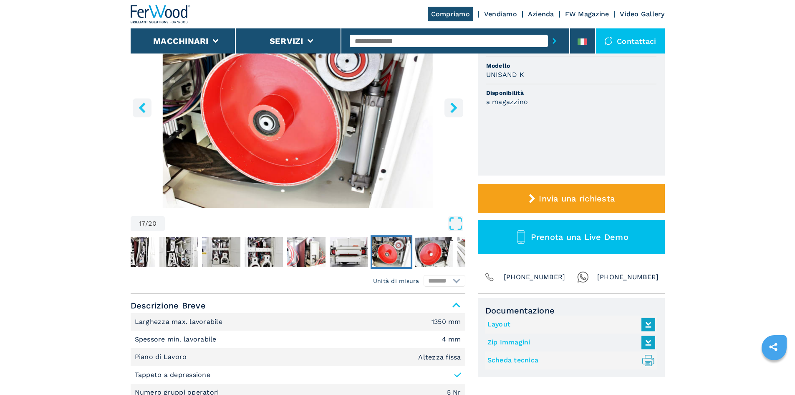
scroll to position [84, 0]
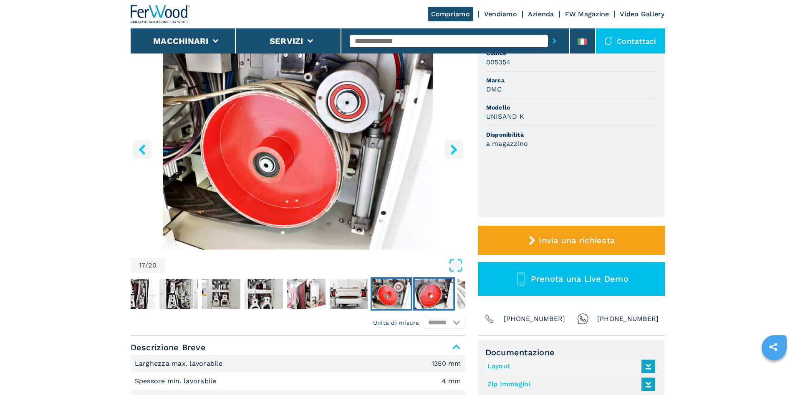
click at [435, 296] on img "Go to Slide 18" at bounding box center [434, 294] width 38 height 30
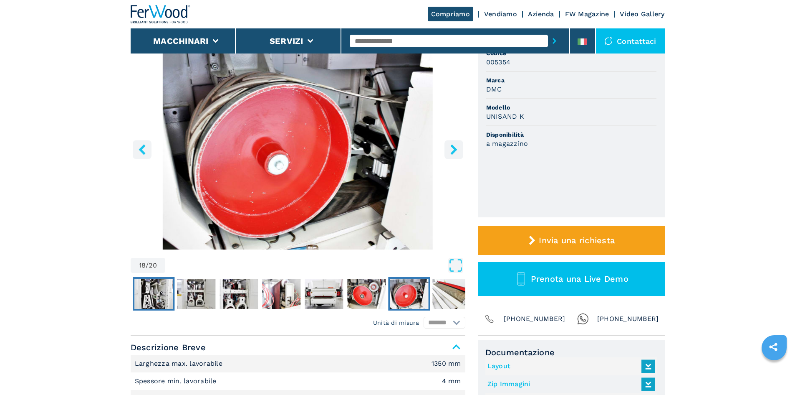
click at [160, 289] on img "Go to Slide 12" at bounding box center [153, 294] width 38 height 30
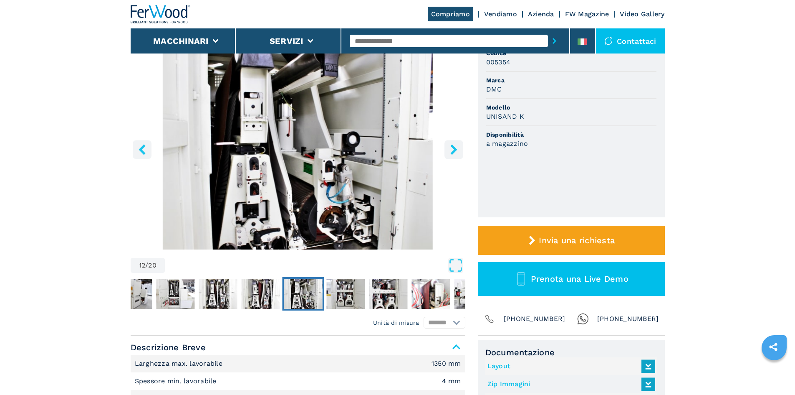
scroll to position [125, 0]
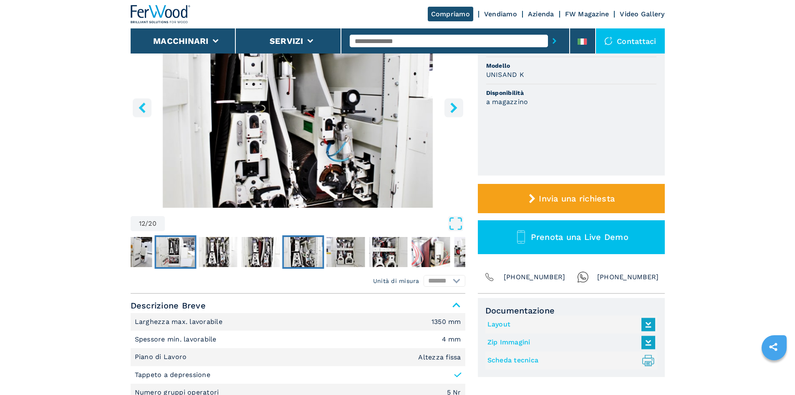
click at [181, 246] on img "Go to Slide 9" at bounding box center [175, 252] width 38 height 30
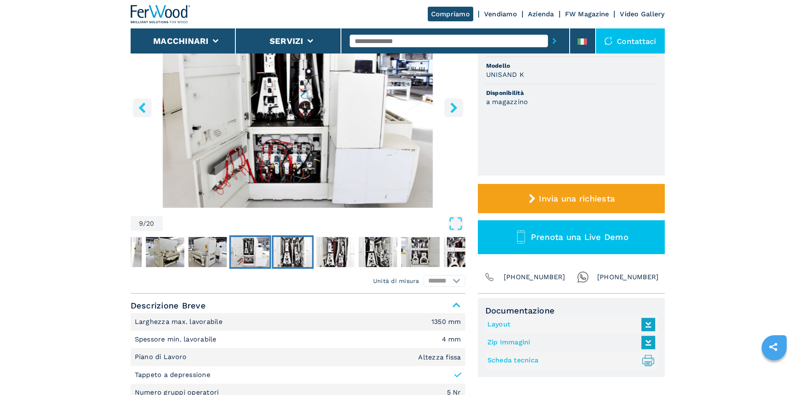
click at [289, 249] on img "Go to Slide 10" at bounding box center [293, 252] width 38 height 30
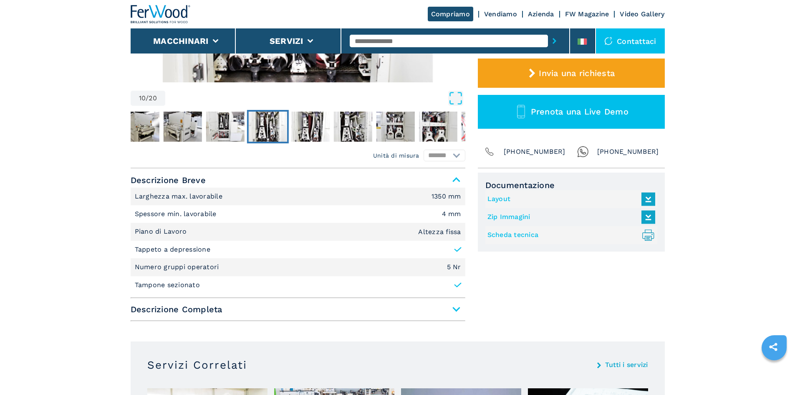
scroll to position [84, 0]
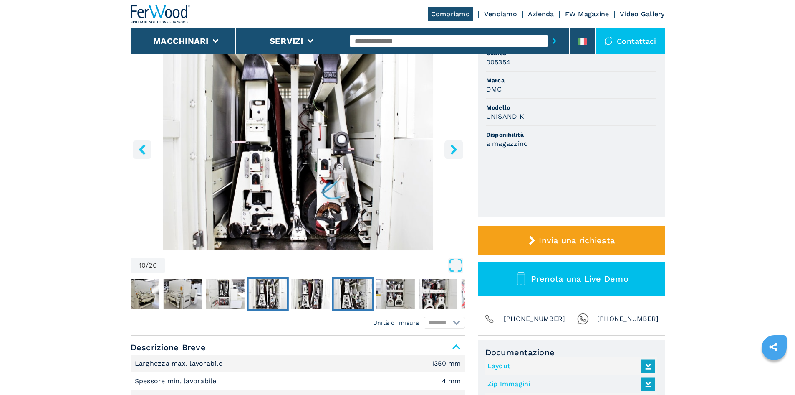
click at [352, 291] on img "Go to Slide 12" at bounding box center [353, 294] width 38 height 30
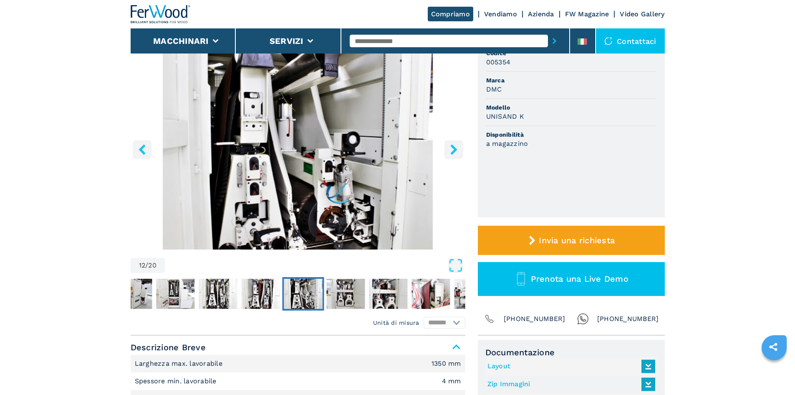
click at [301, 288] on img "Go to Slide 12" at bounding box center [303, 294] width 38 height 30
click at [263, 290] on img "Go to Slide 11" at bounding box center [260, 294] width 38 height 30
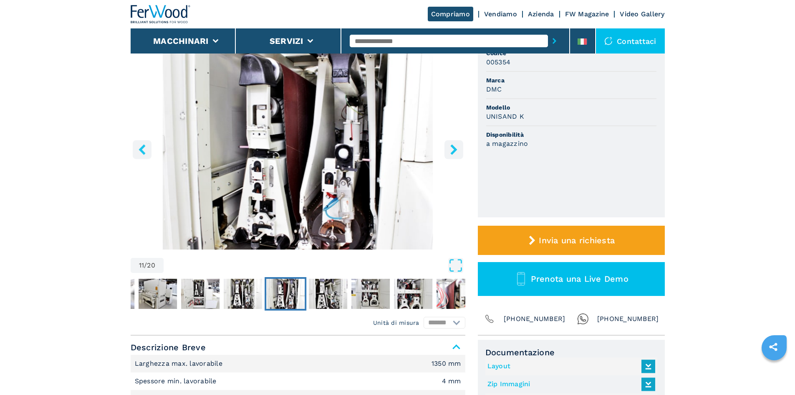
click at [456, 148] on icon "right-button" at bounding box center [454, 149] width 10 height 10
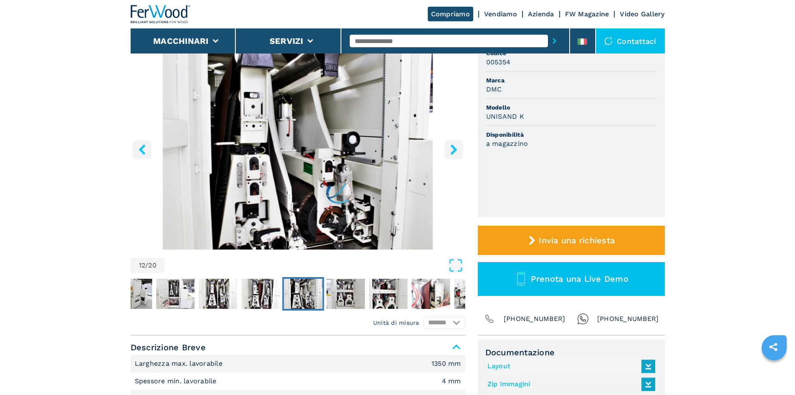
click at [456, 148] on icon "right-button" at bounding box center [454, 149] width 10 height 10
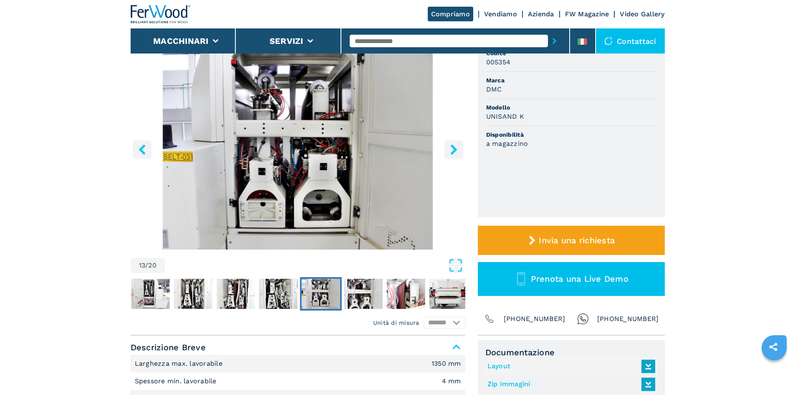
click at [453, 150] on icon "right-button" at bounding box center [454, 149] width 10 height 10
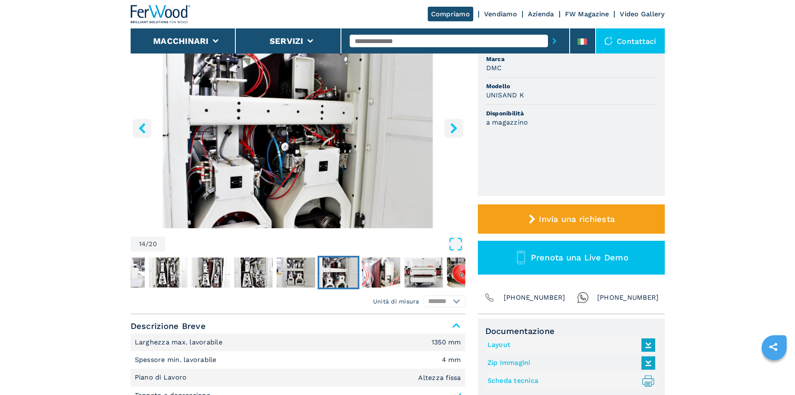
scroll to position [0, 0]
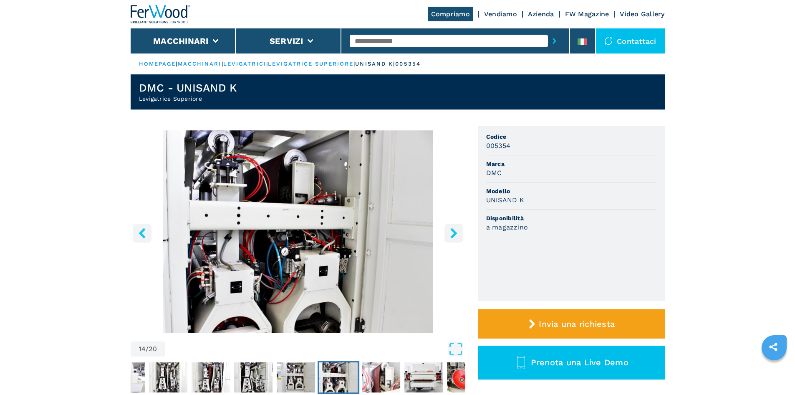
click at [459, 233] on icon "right-button" at bounding box center [454, 233] width 10 height 10
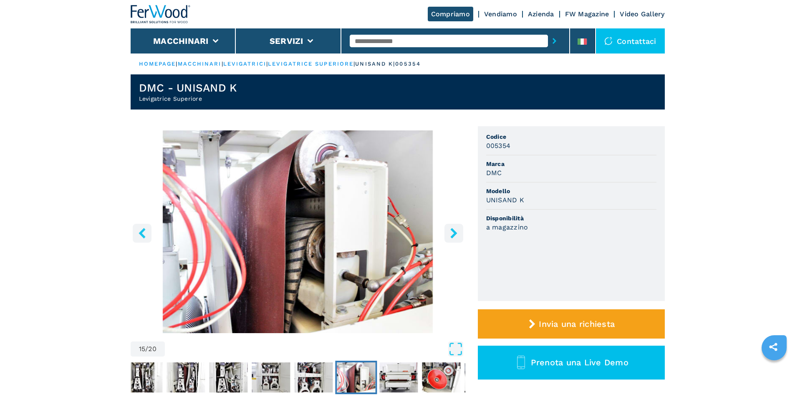
click at [453, 233] on icon "right-button" at bounding box center [454, 233] width 10 height 10
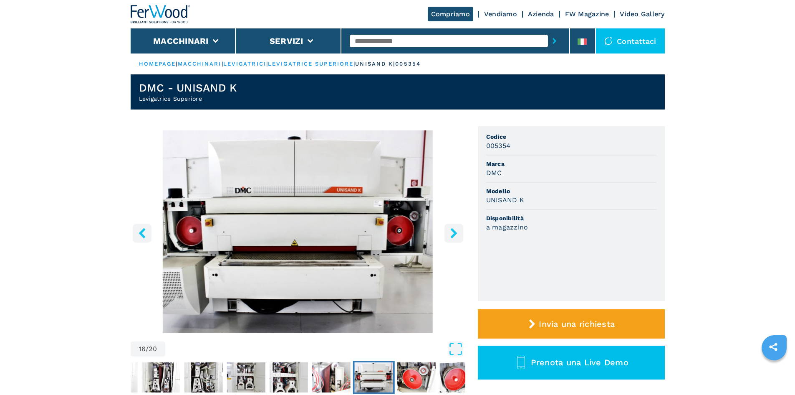
click at [450, 235] on icon "right-button" at bounding box center [454, 233] width 10 height 10
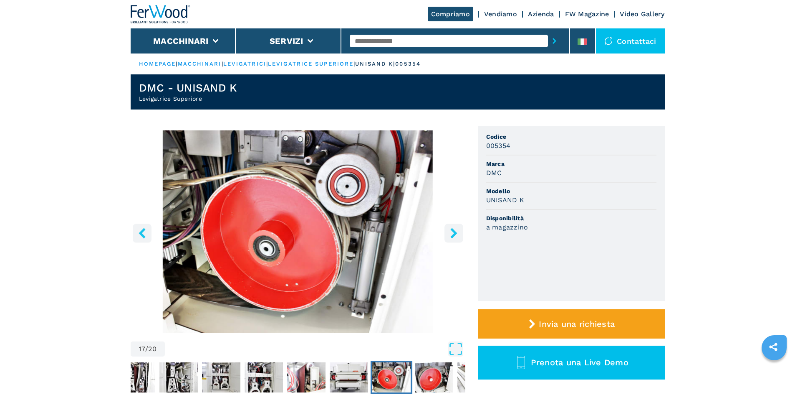
click at [450, 235] on icon "right-button" at bounding box center [454, 233] width 10 height 10
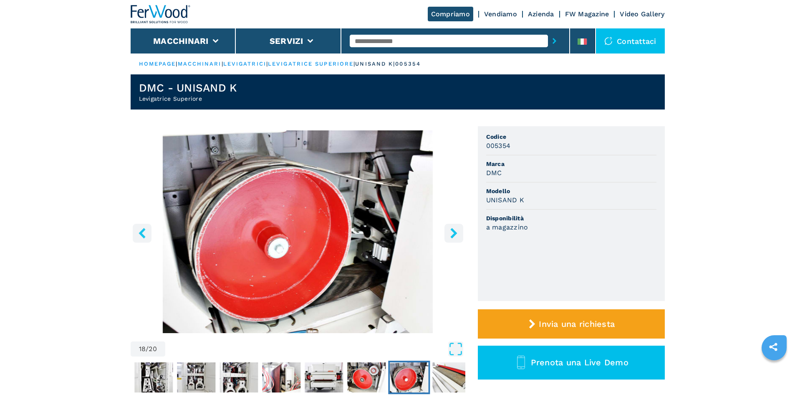
click at [450, 235] on icon "right-button" at bounding box center [454, 233] width 10 height 10
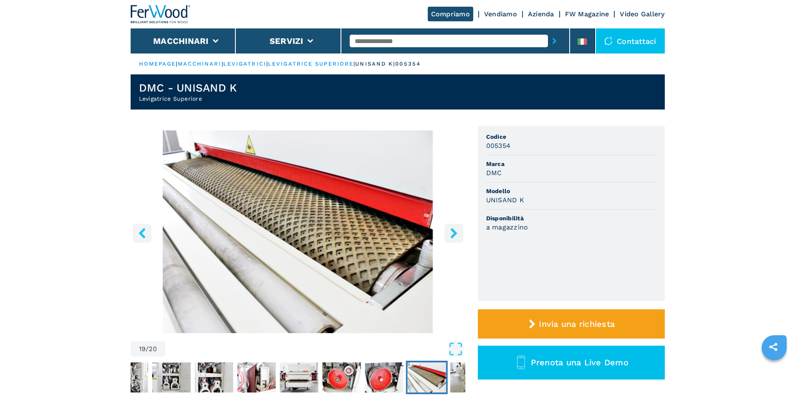
click at [450, 235] on icon "right-button" at bounding box center [454, 233] width 10 height 10
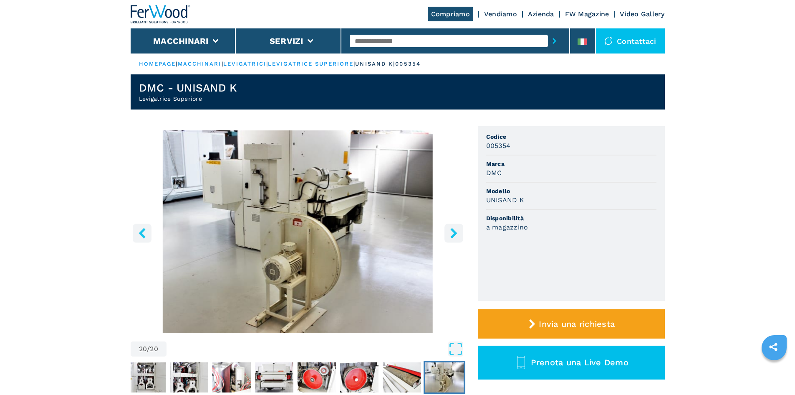
click at [449, 235] on icon "right-button" at bounding box center [454, 233] width 10 height 10
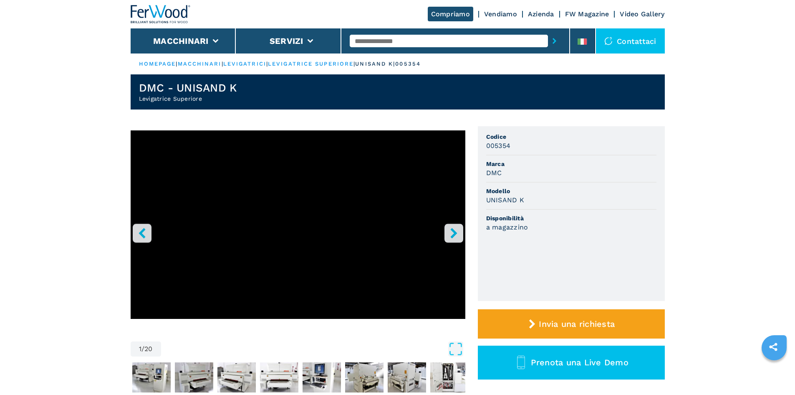
click at [453, 233] on icon "right-button" at bounding box center [454, 233] width 10 height 10
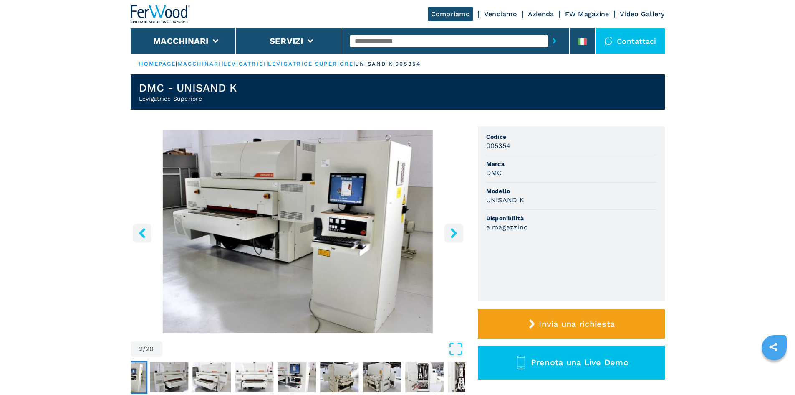
click at [141, 232] on icon "left-button" at bounding box center [142, 233] width 7 height 10
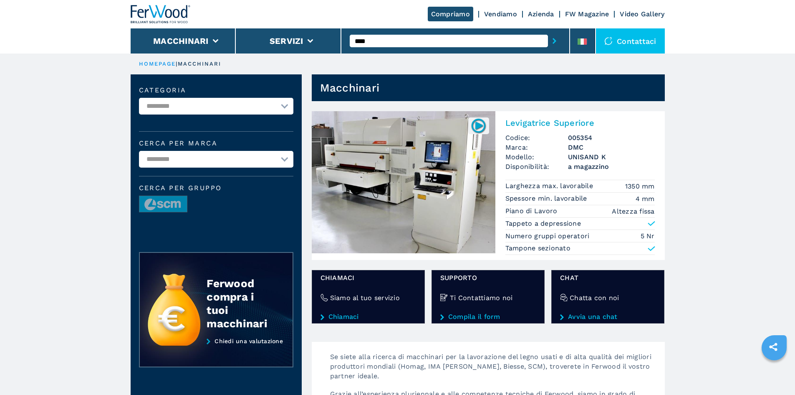
click at [400, 206] on img at bounding box center [404, 182] width 184 height 142
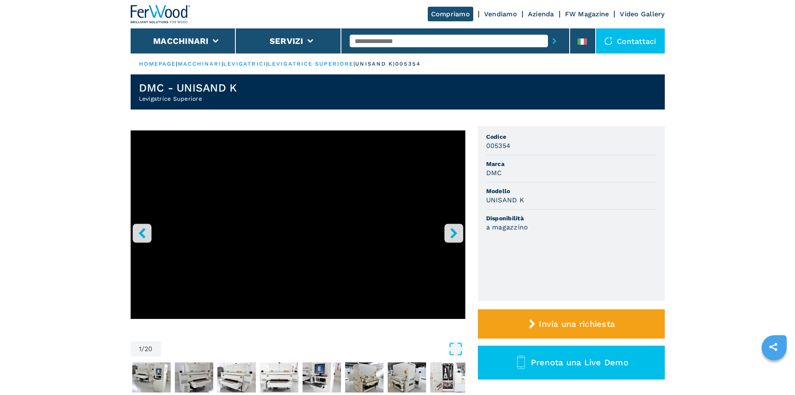
click at [452, 233] on icon "right-button" at bounding box center [454, 233] width 10 height 10
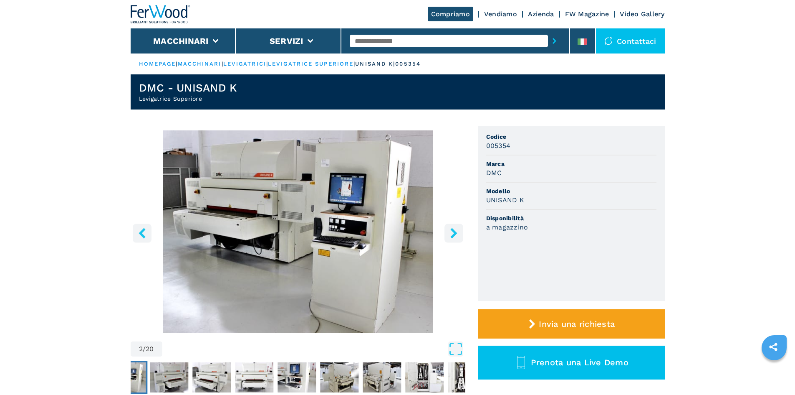
click at [452, 233] on icon "right-button" at bounding box center [454, 233] width 10 height 10
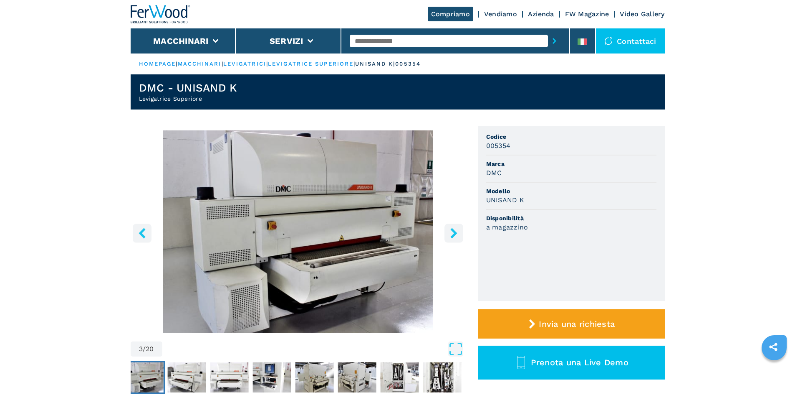
click at [451, 233] on icon "right-button" at bounding box center [454, 233] width 10 height 10
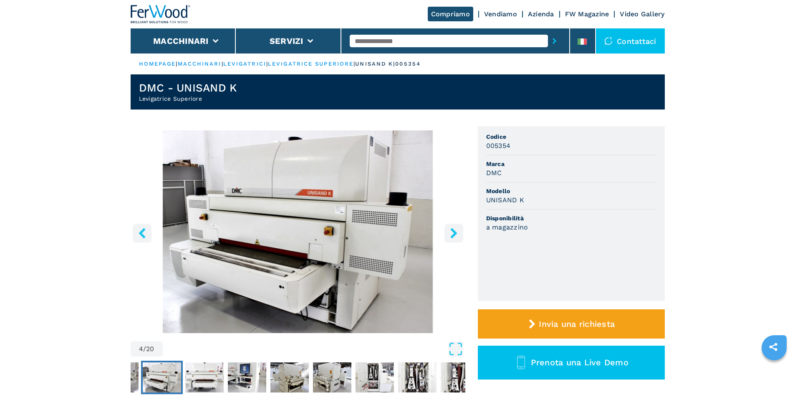
click at [451, 233] on icon "right-button" at bounding box center [454, 233] width 10 height 10
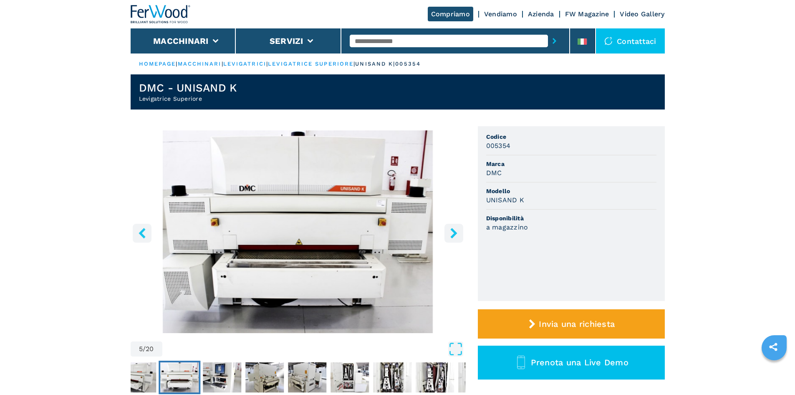
click at [451, 233] on icon "right-button" at bounding box center [454, 233] width 10 height 10
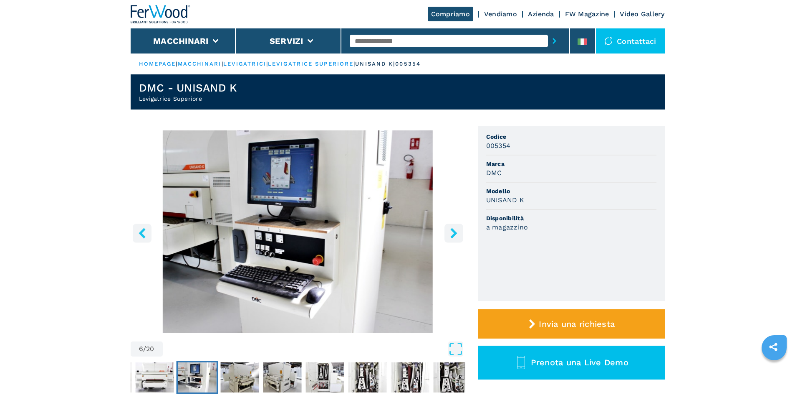
click at [451, 233] on icon "right-button" at bounding box center [454, 233] width 10 height 10
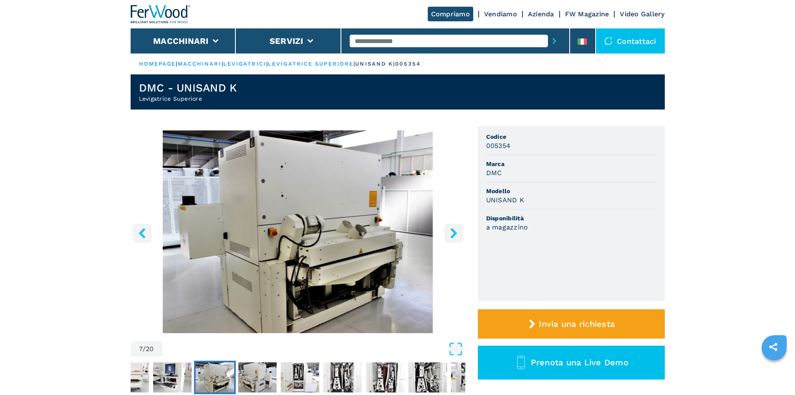
click at [451, 233] on icon "right-button" at bounding box center [454, 233] width 10 height 10
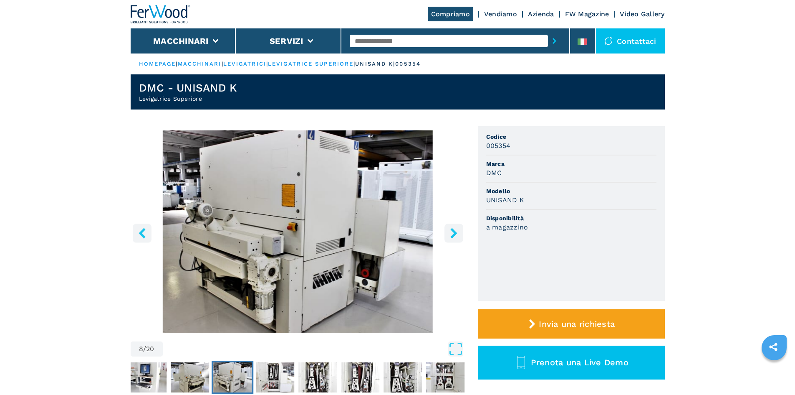
click at [451, 233] on icon "right-button" at bounding box center [454, 233] width 10 height 10
